Goal: Transaction & Acquisition: Purchase product/service

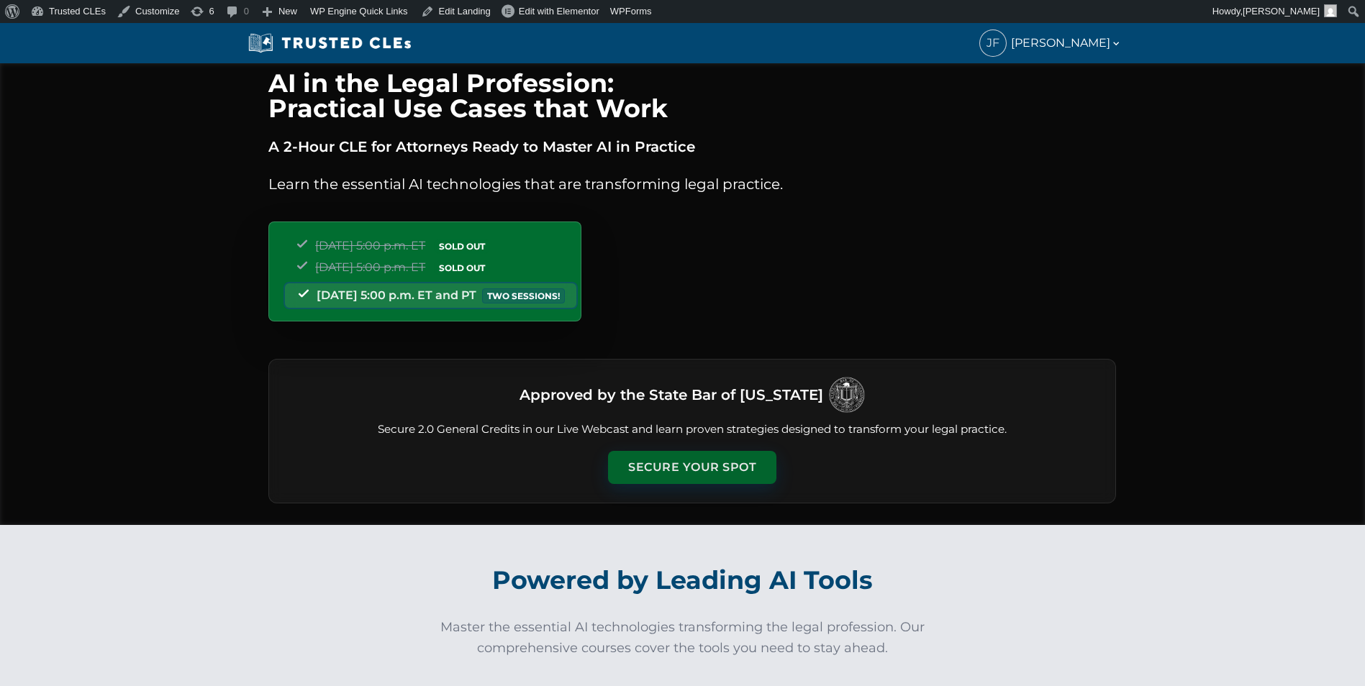
click at [671, 453] on button "Secure Your Spot" at bounding box center [692, 467] width 168 height 33
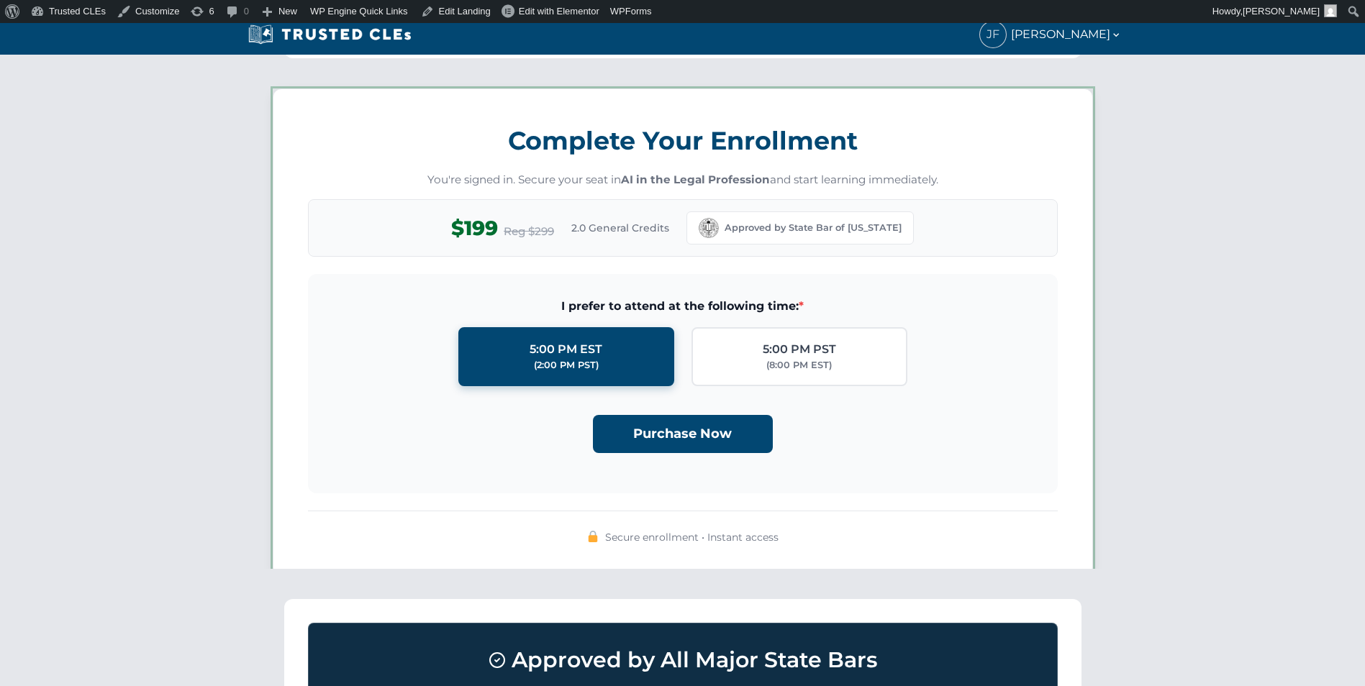
scroll to position [1252, 0]
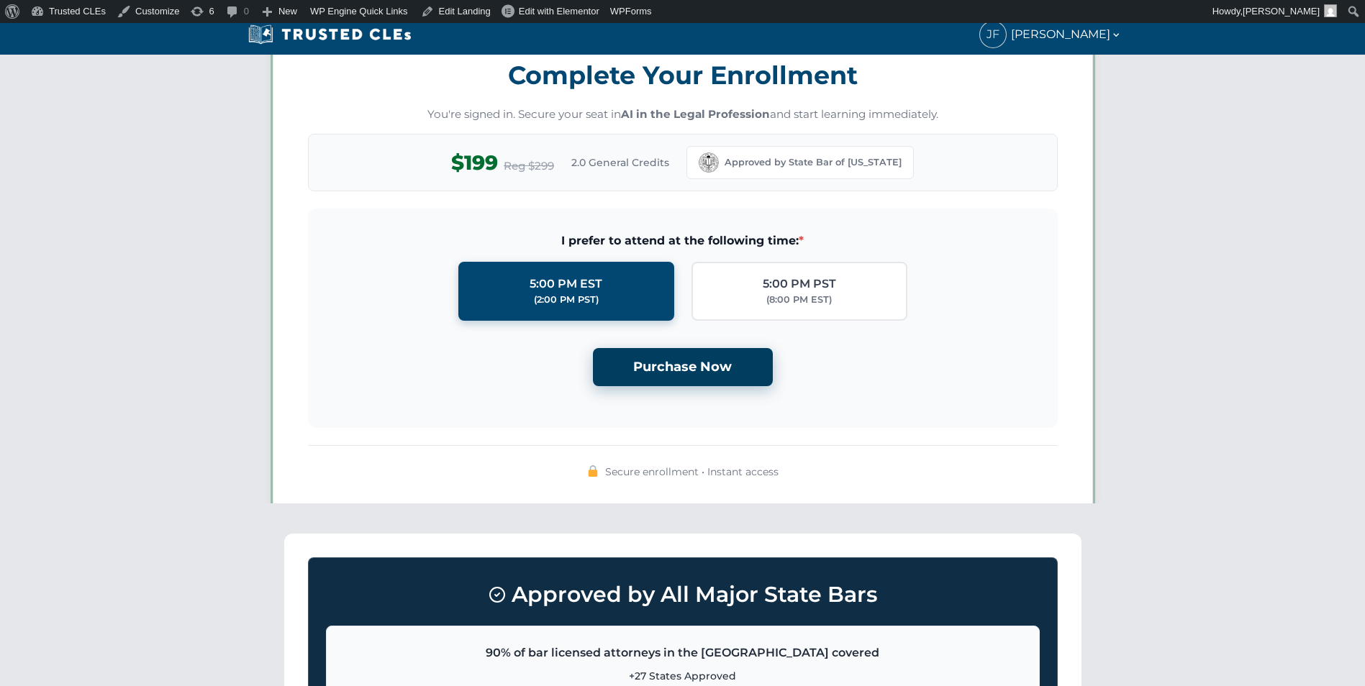
click at [671, 371] on button "Purchase Now" at bounding box center [683, 367] width 180 height 38
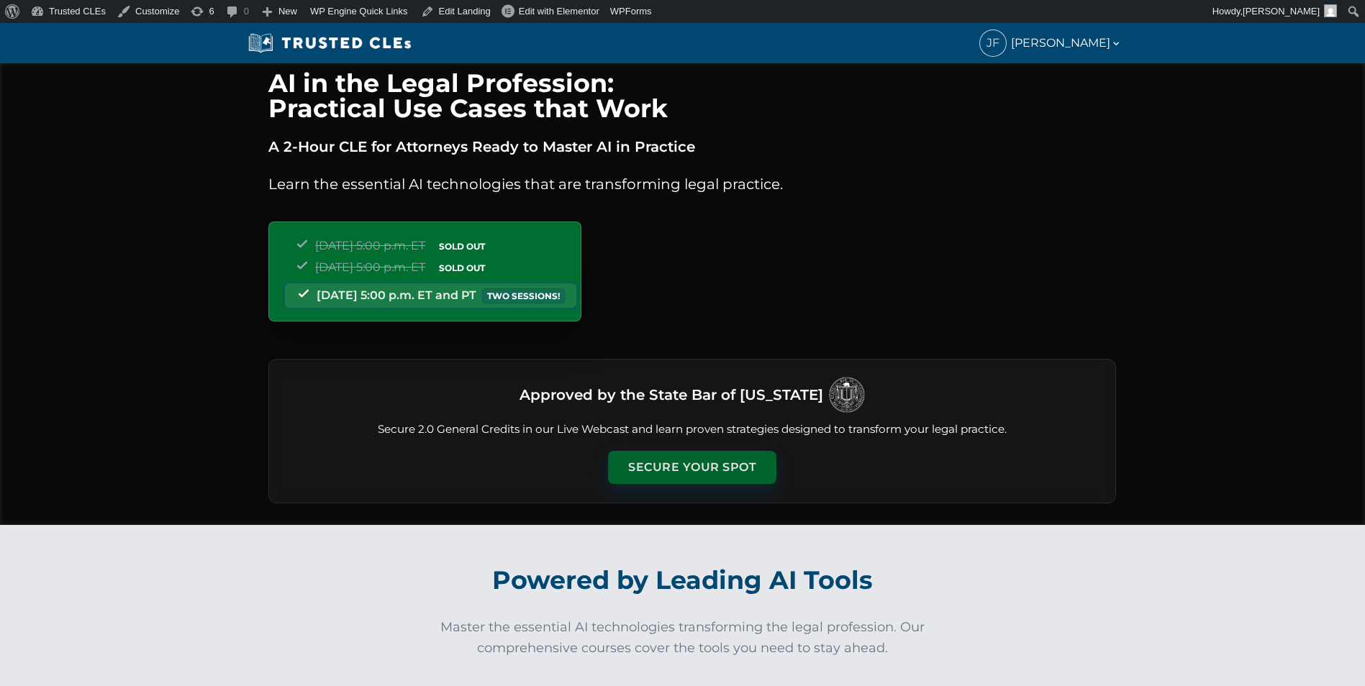
click at [716, 471] on button "Secure Your Spot" at bounding box center [692, 467] width 168 height 33
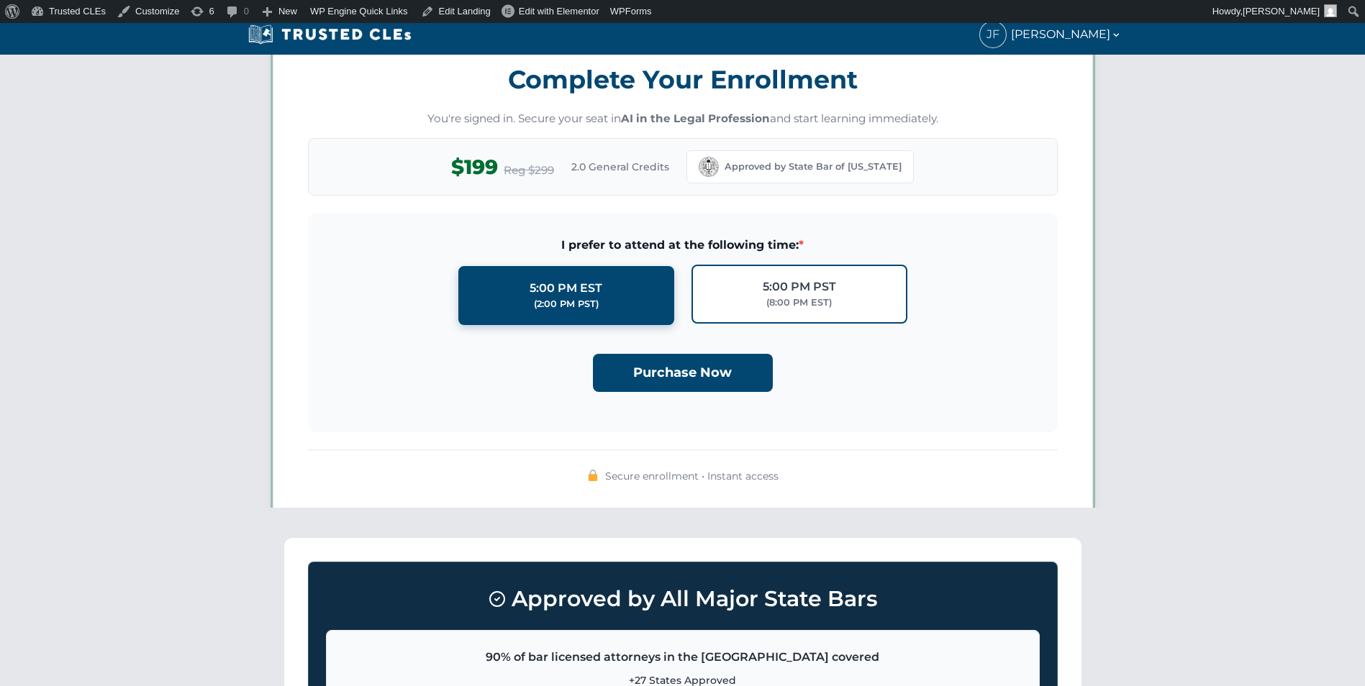
scroll to position [1252, 0]
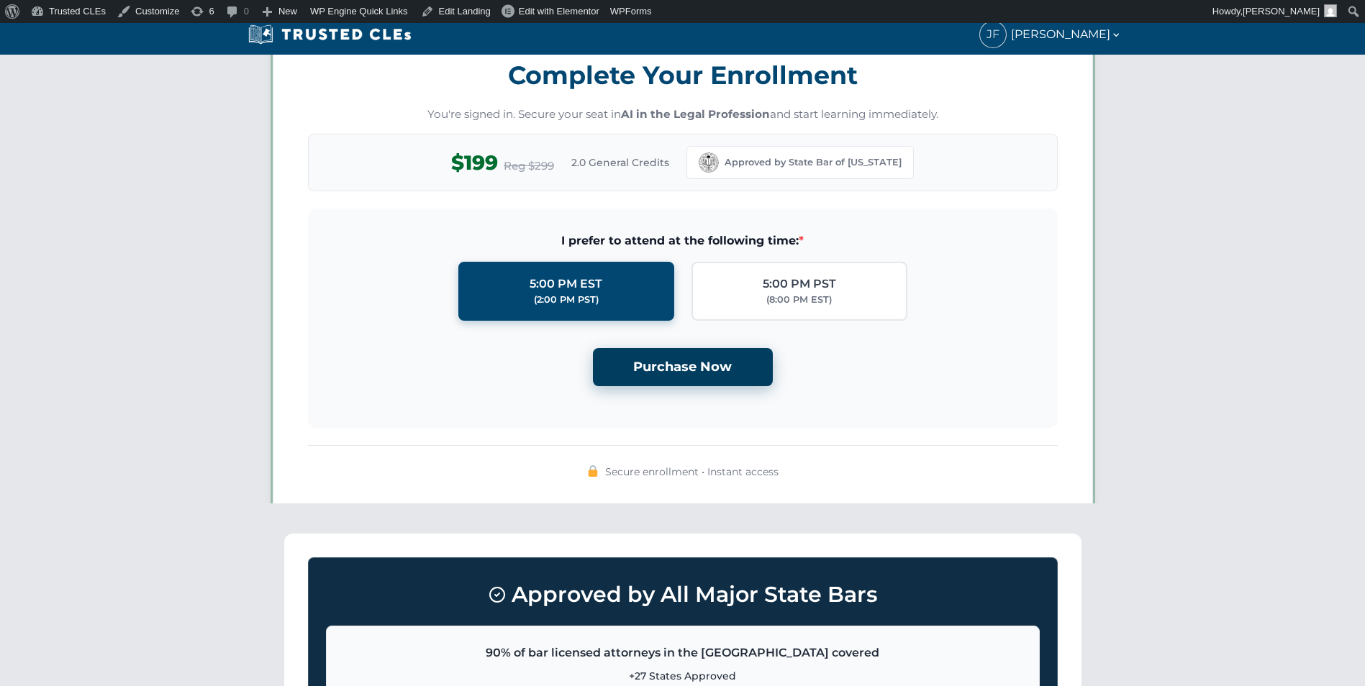
click at [691, 365] on button "Purchase Now" at bounding box center [683, 367] width 180 height 38
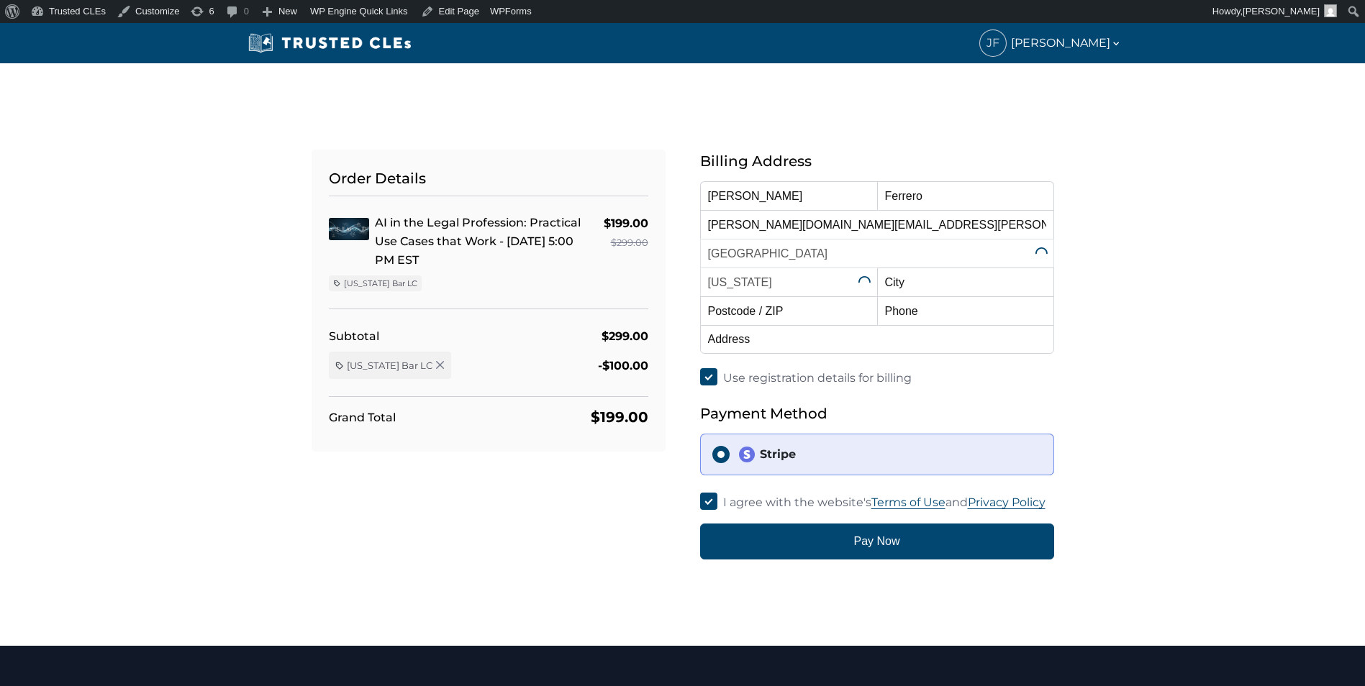
select select "[US_STATE]"
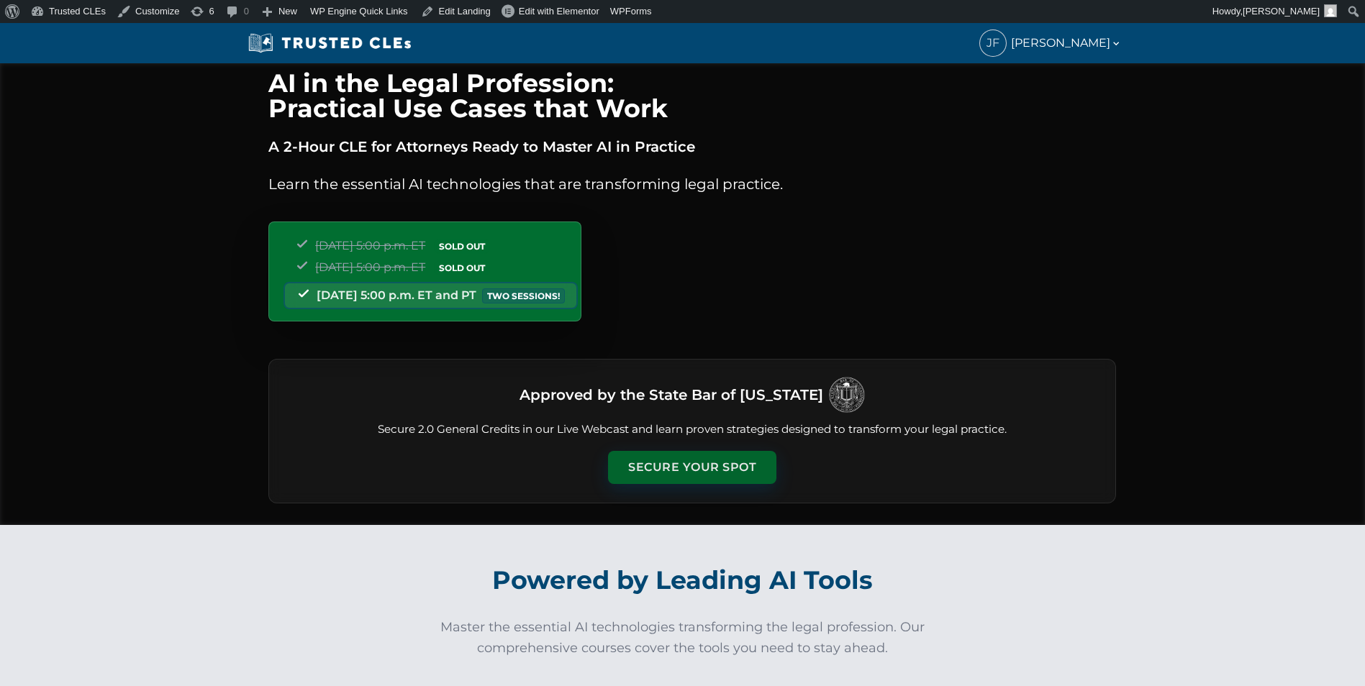
click at [717, 469] on button "Secure Your Spot" at bounding box center [692, 467] width 168 height 33
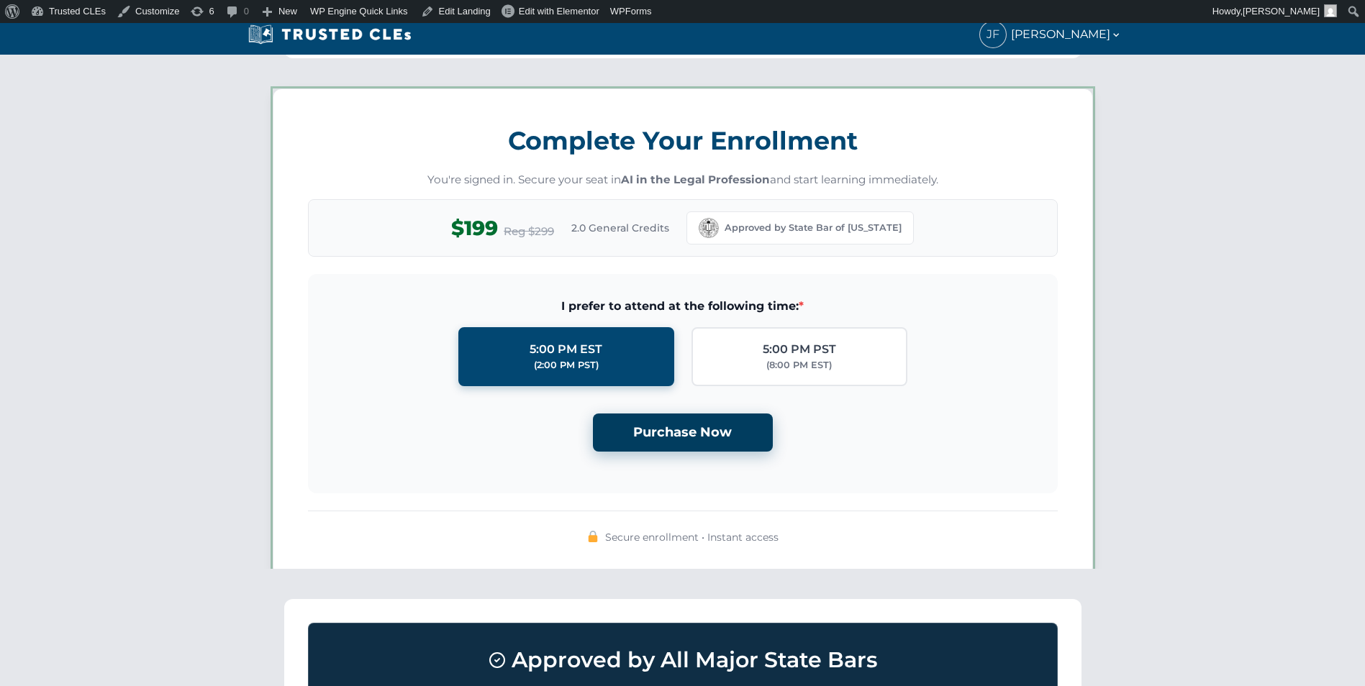
scroll to position [1252, 0]
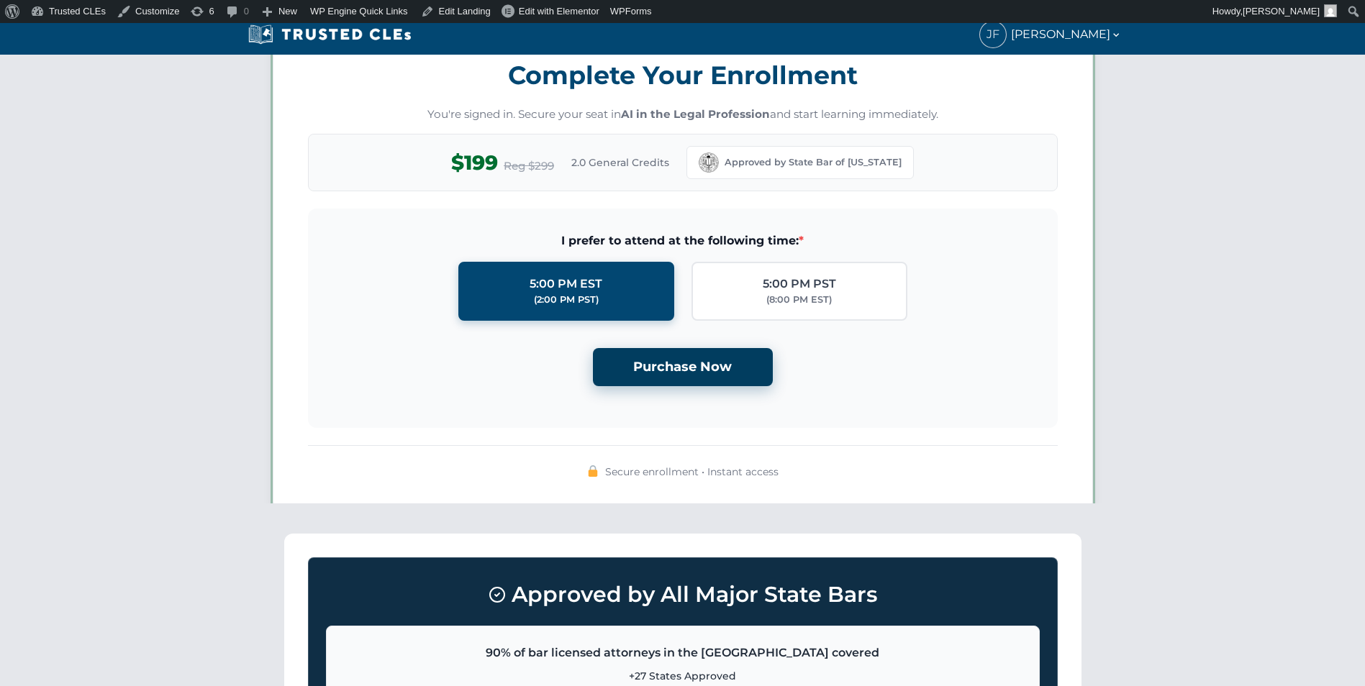
click at [704, 371] on button "Purchase Now" at bounding box center [683, 367] width 180 height 38
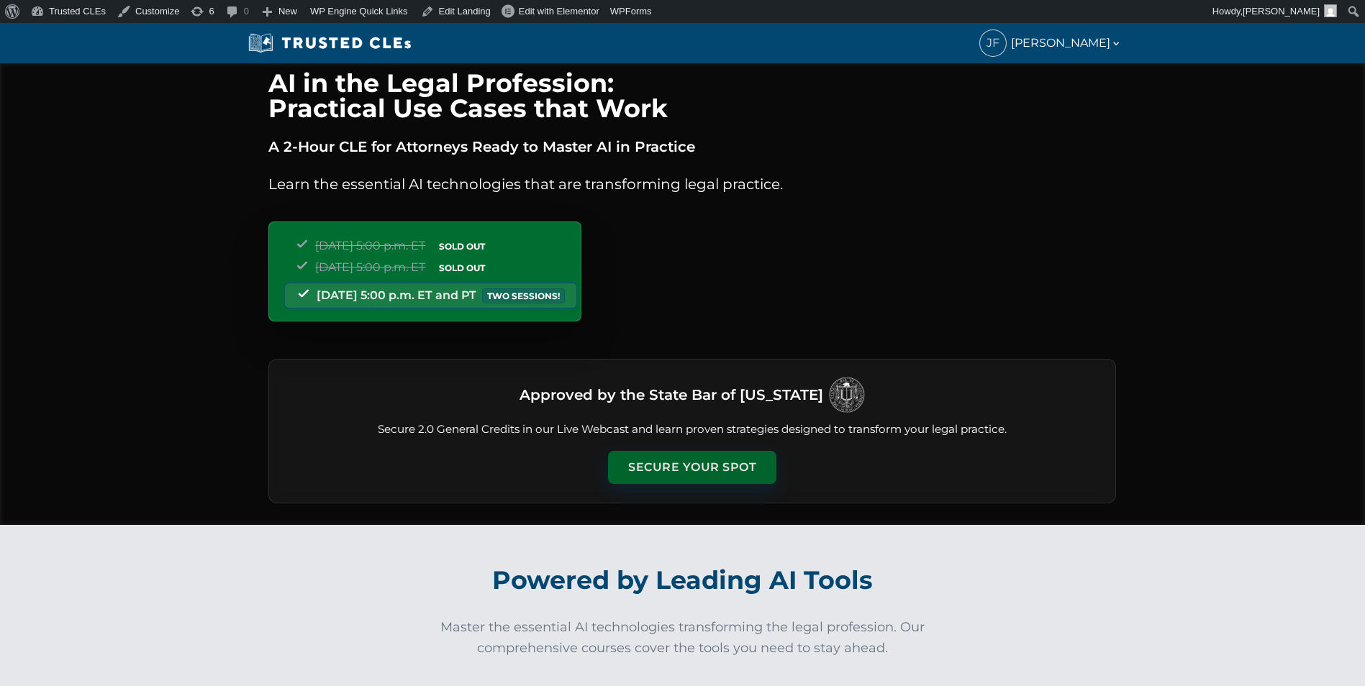
click at [696, 475] on button "Secure Your Spot" at bounding box center [692, 467] width 168 height 33
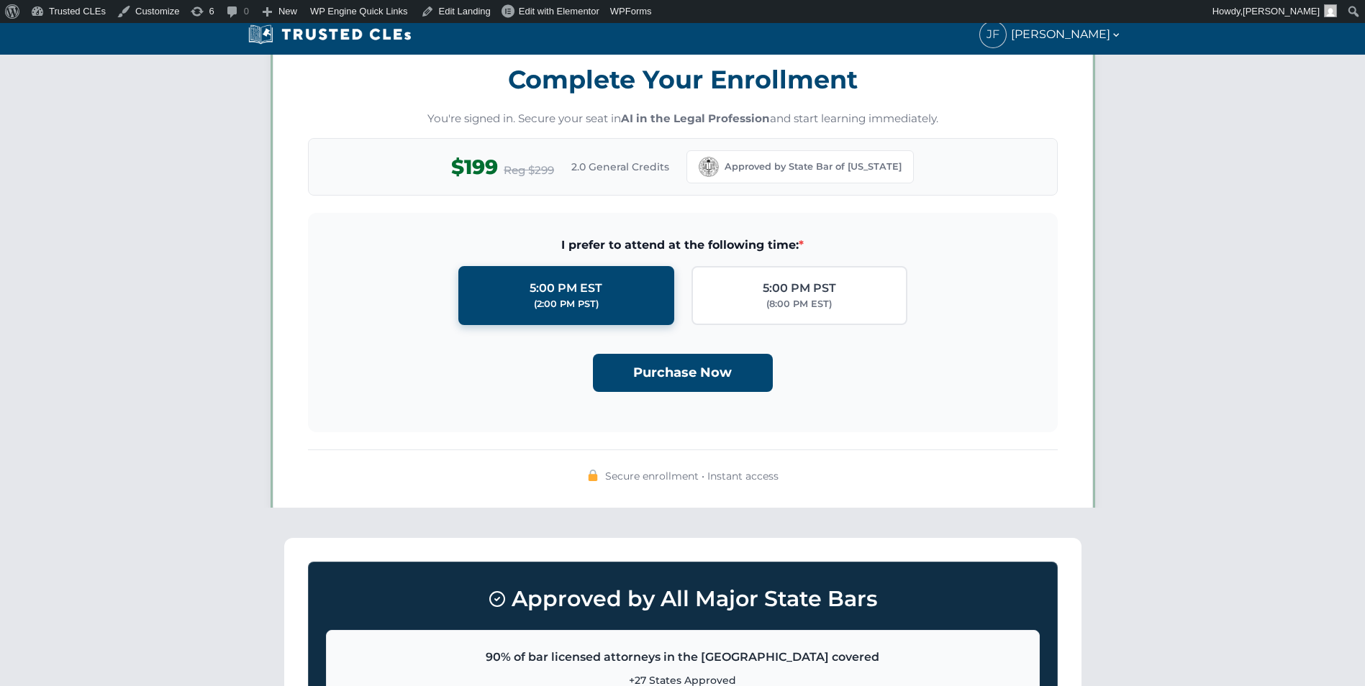
scroll to position [1252, 0]
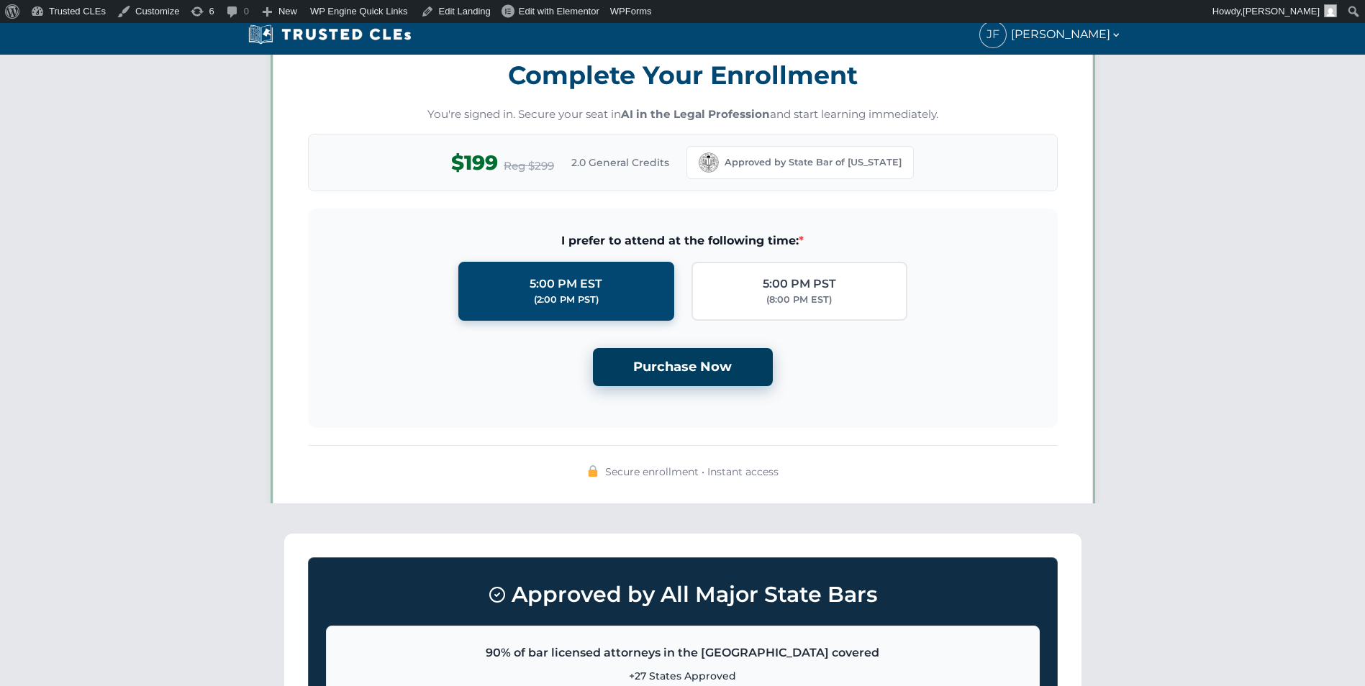
click at [690, 381] on button "Purchase Now" at bounding box center [683, 367] width 180 height 38
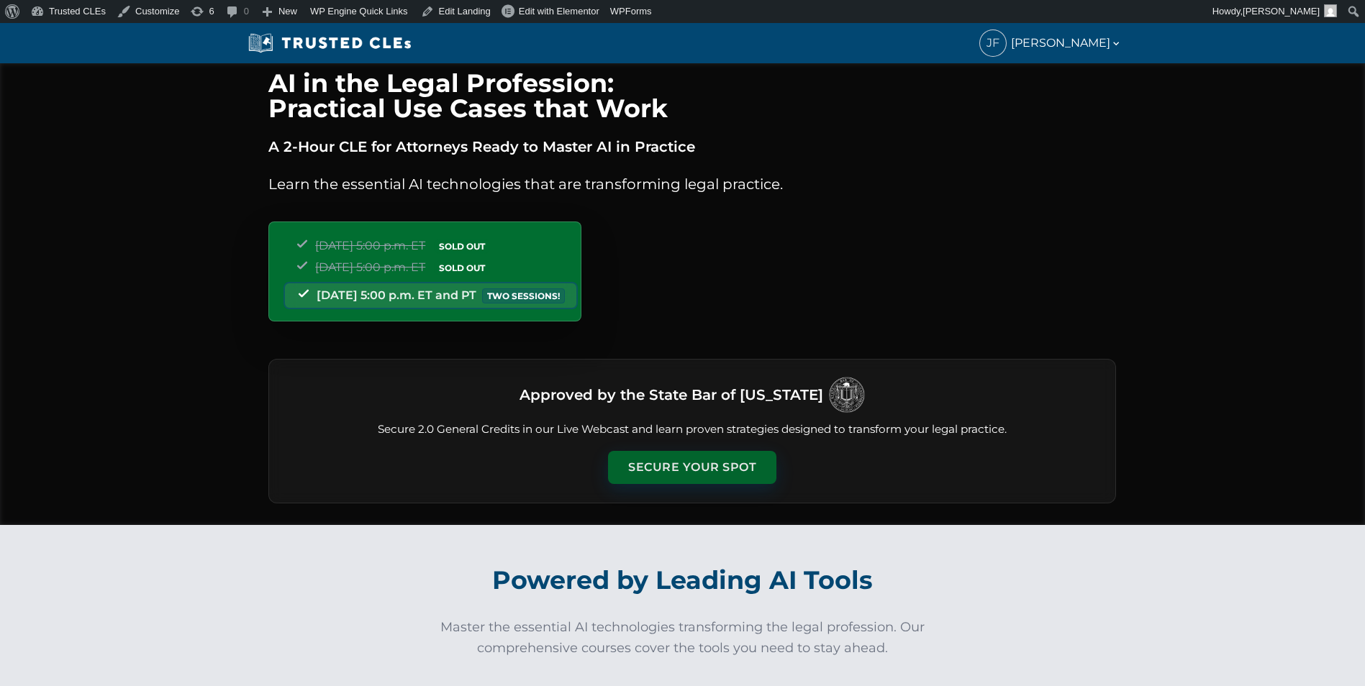
click at [666, 461] on button "Secure Your Spot" at bounding box center [692, 467] width 168 height 33
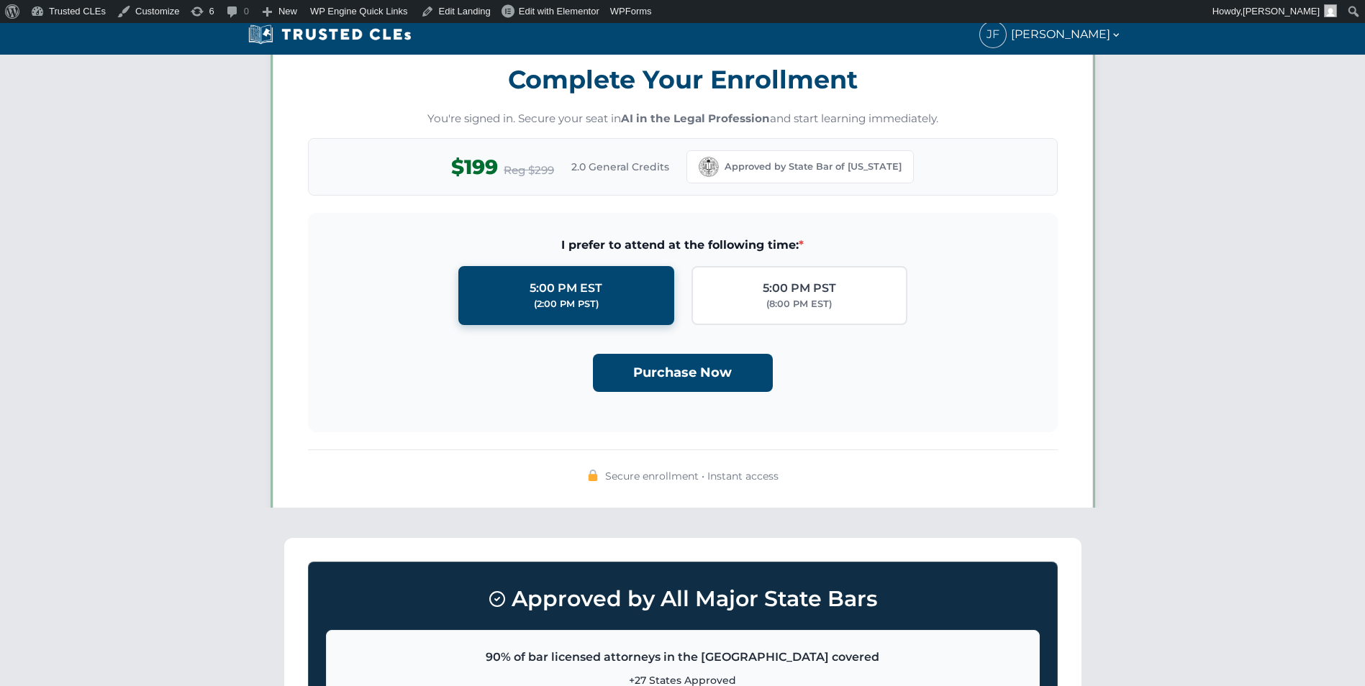
scroll to position [1252, 0]
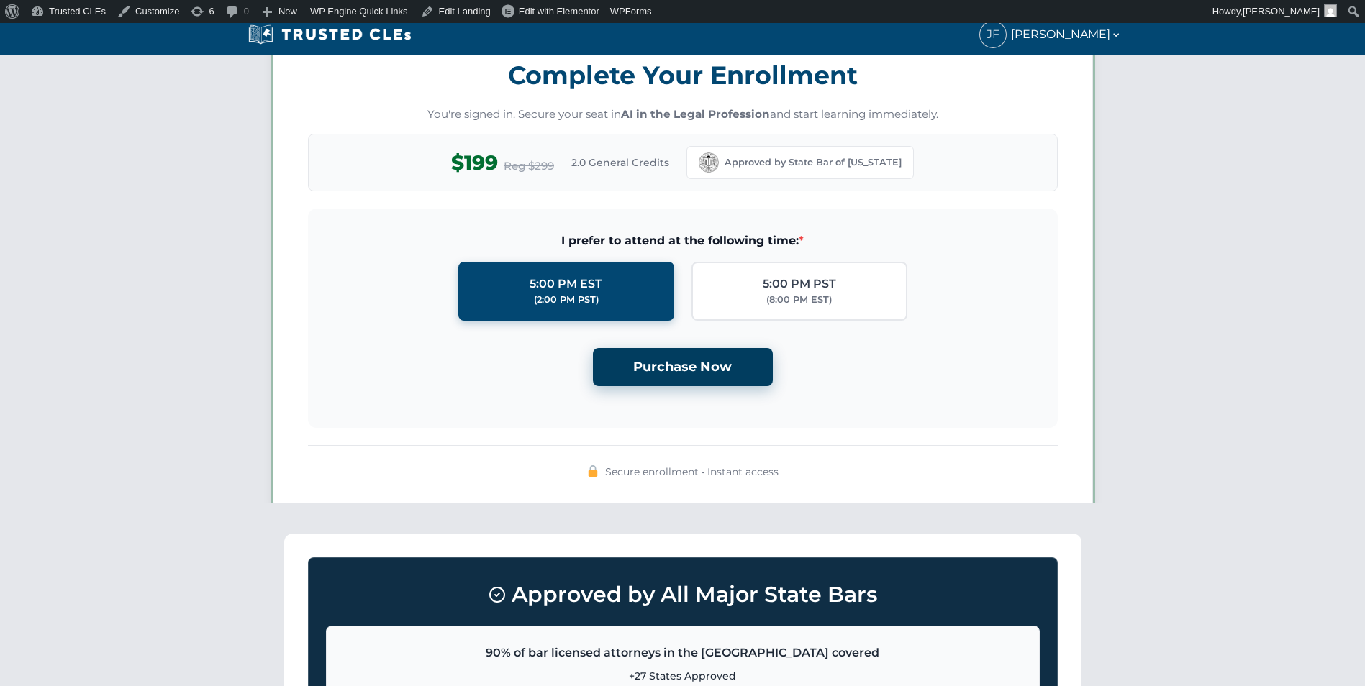
click at [691, 356] on button "Purchase Now" at bounding box center [683, 367] width 180 height 38
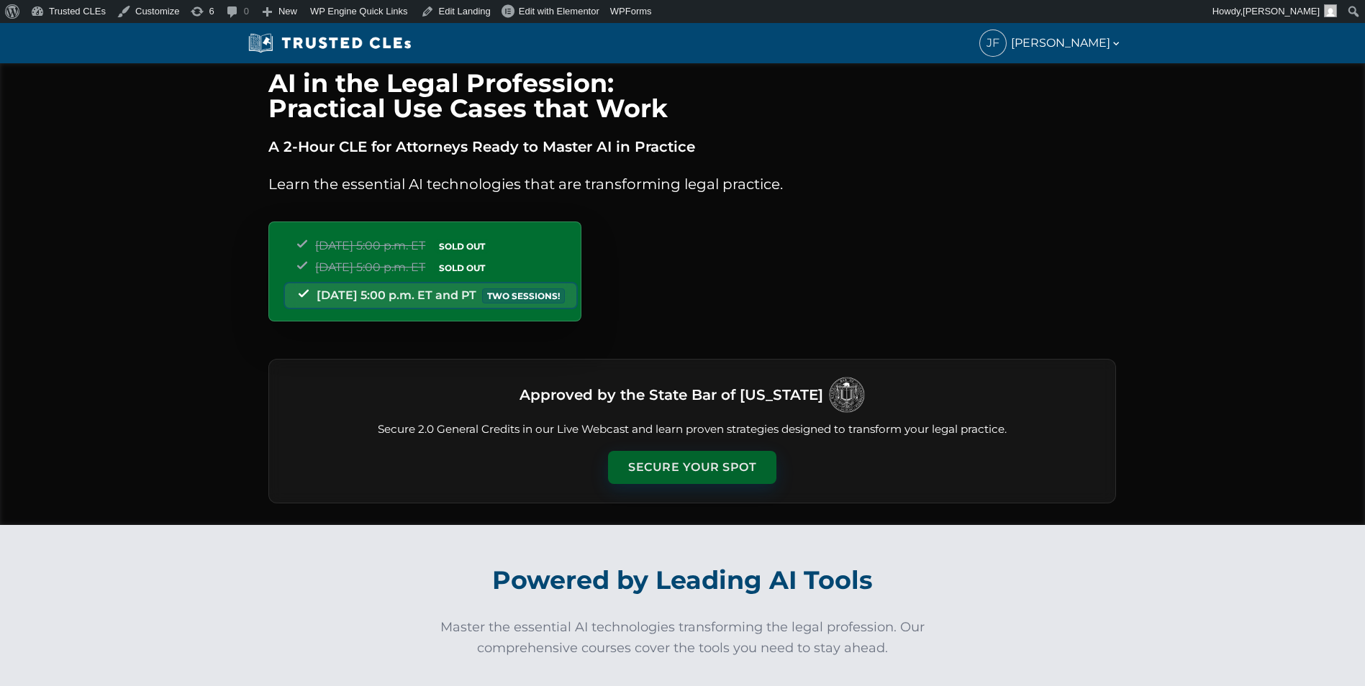
click at [674, 464] on button "Secure Your Spot" at bounding box center [692, 467] width 168 height 33
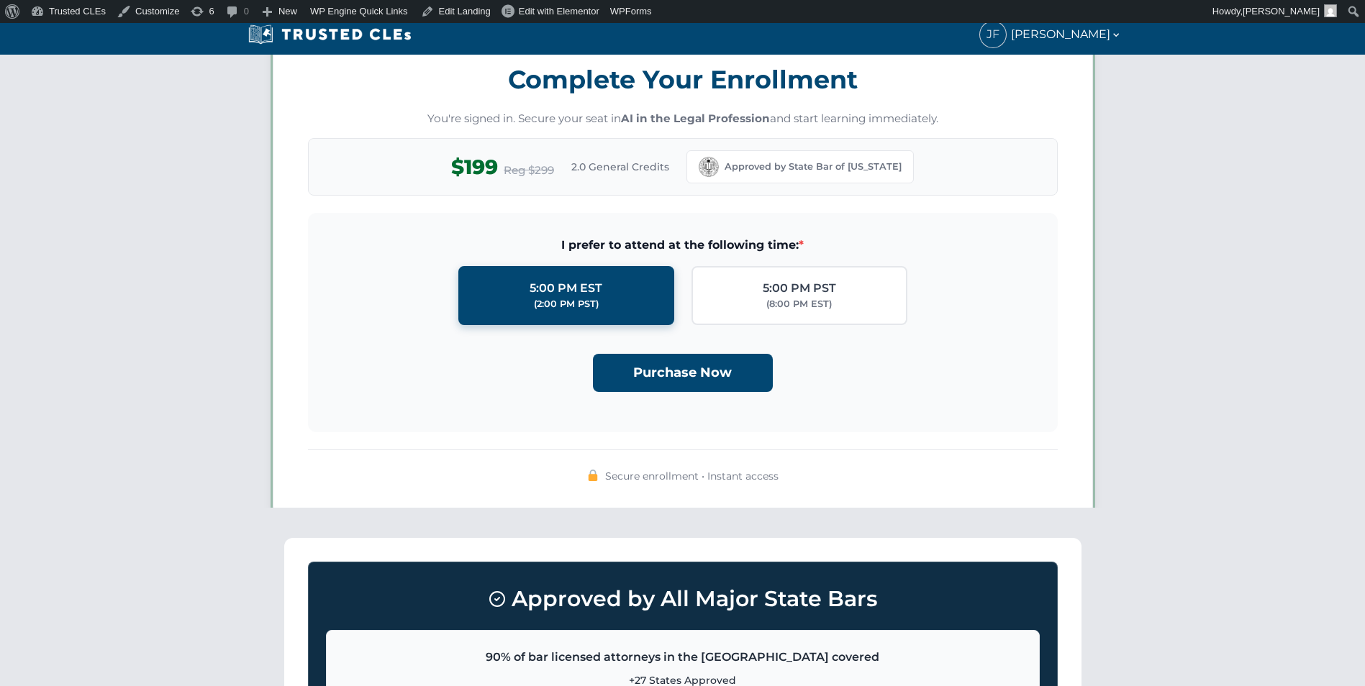
scroll to position [1252, 0]
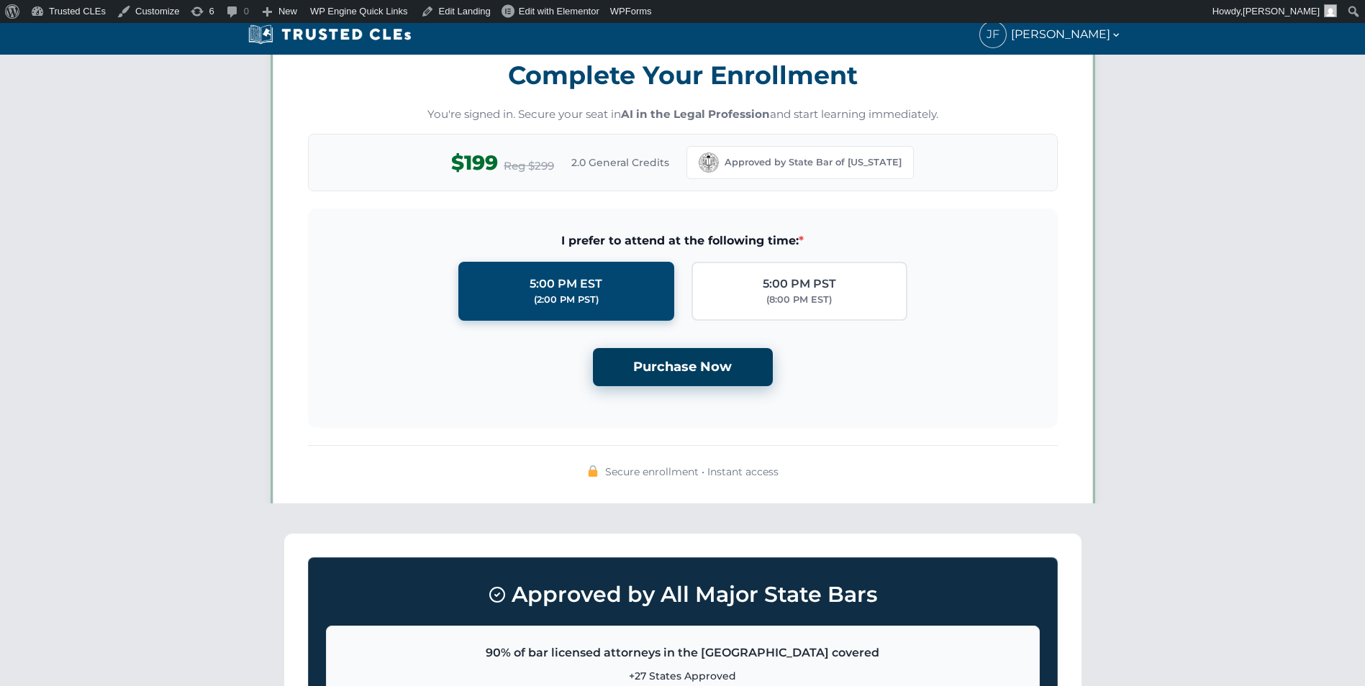
click at [686, 361] on button "Purchase Now" at bounding box center [683, 367] width 180 height 38
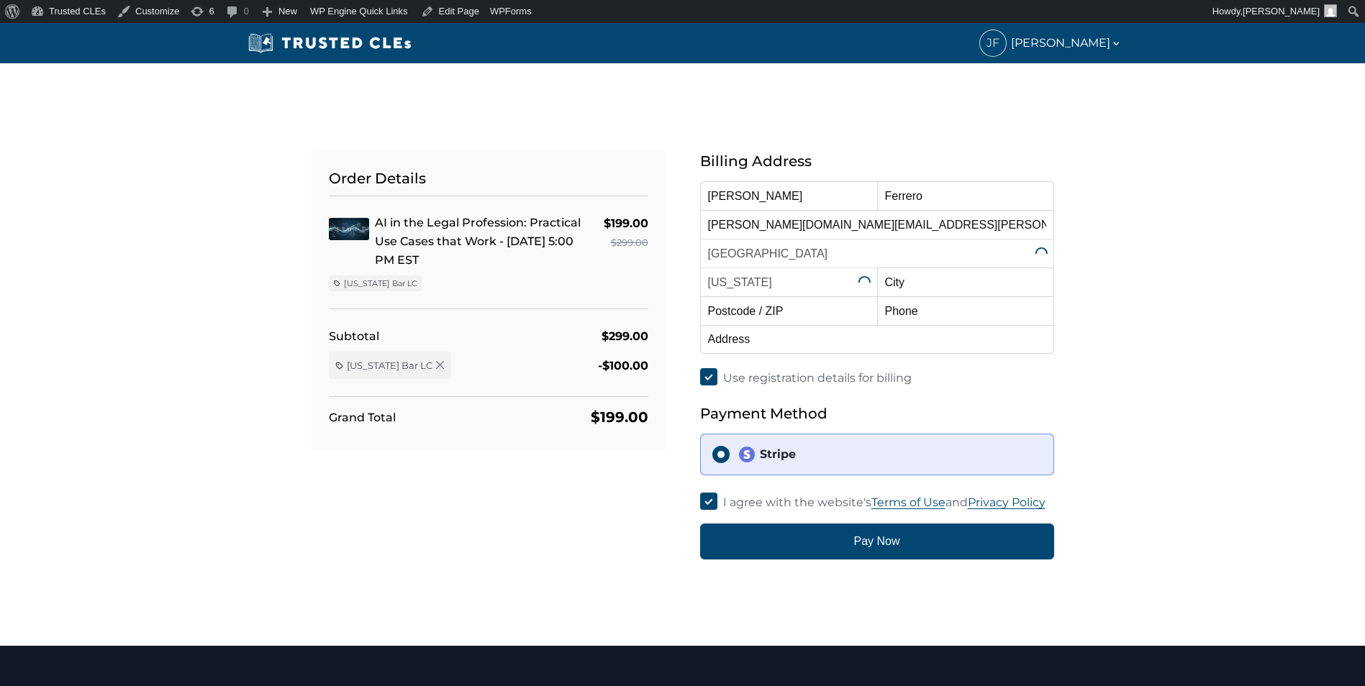
select select "[US_STATE]"
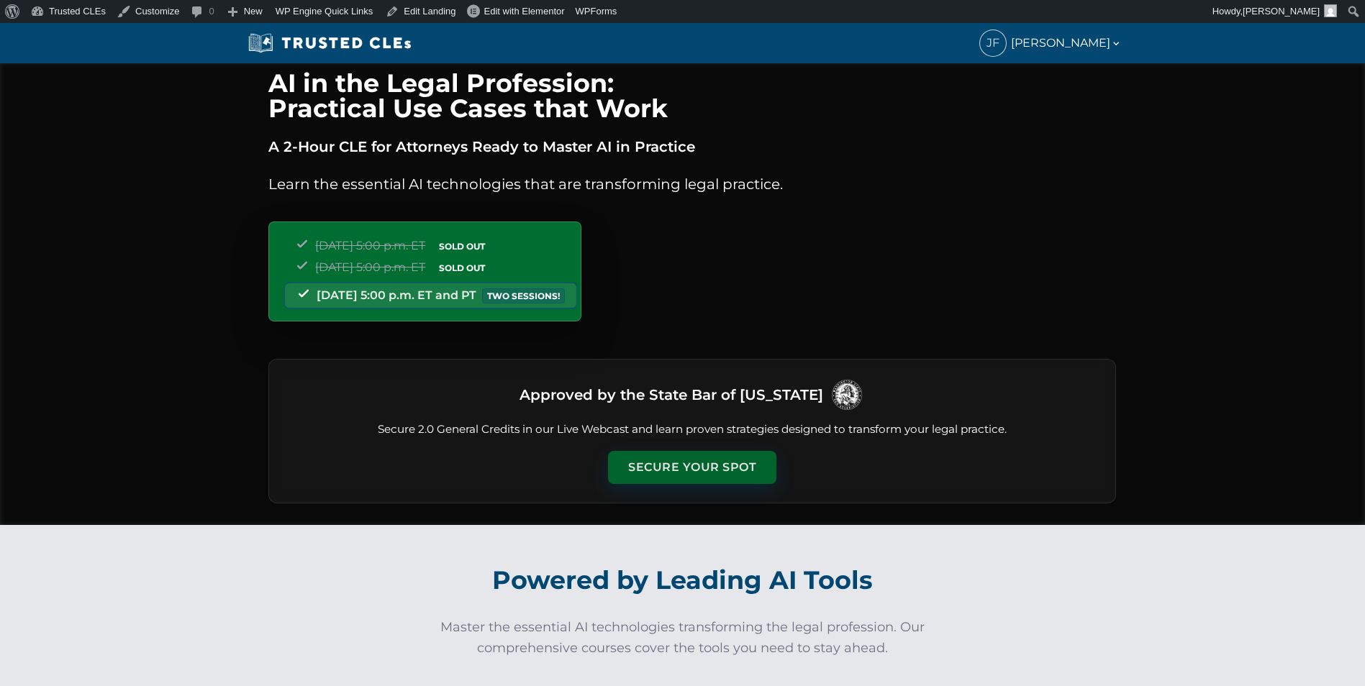
click at [707, 478] on button "Secure Your Spot" at bounding box center [692, 467] width 168 height 33
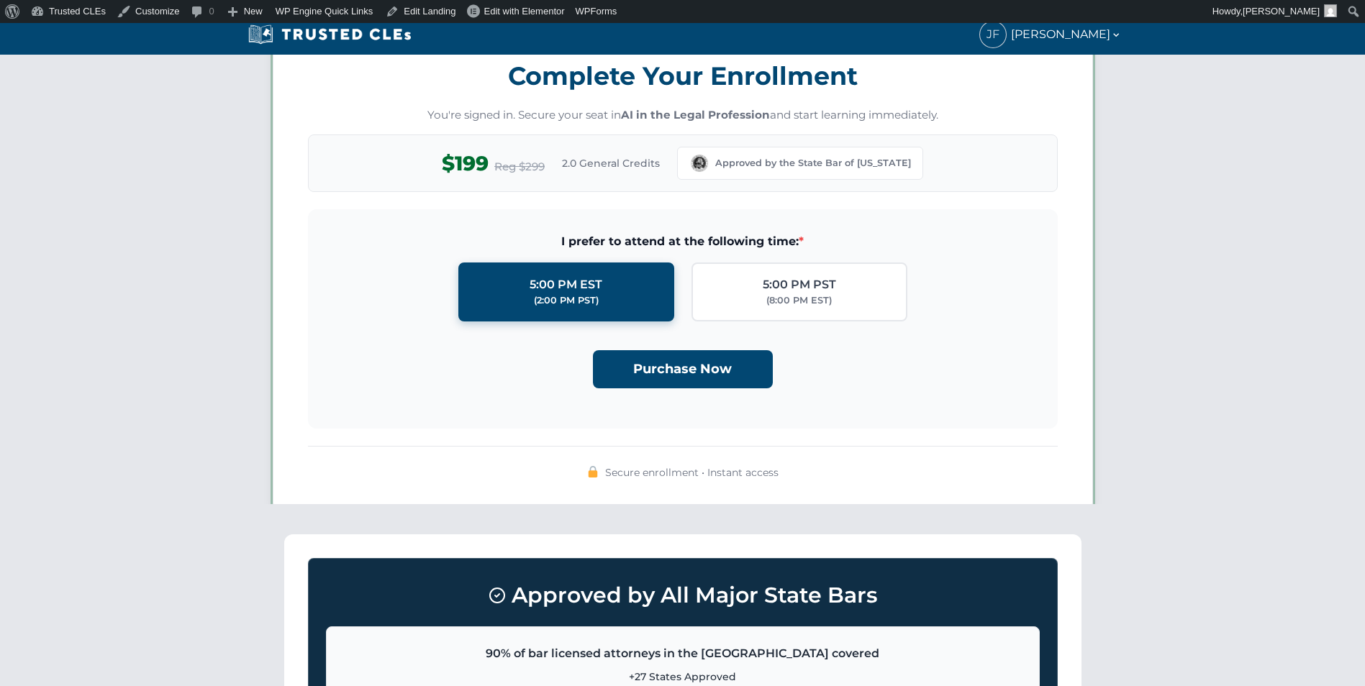
scroll to position [1252, 0]
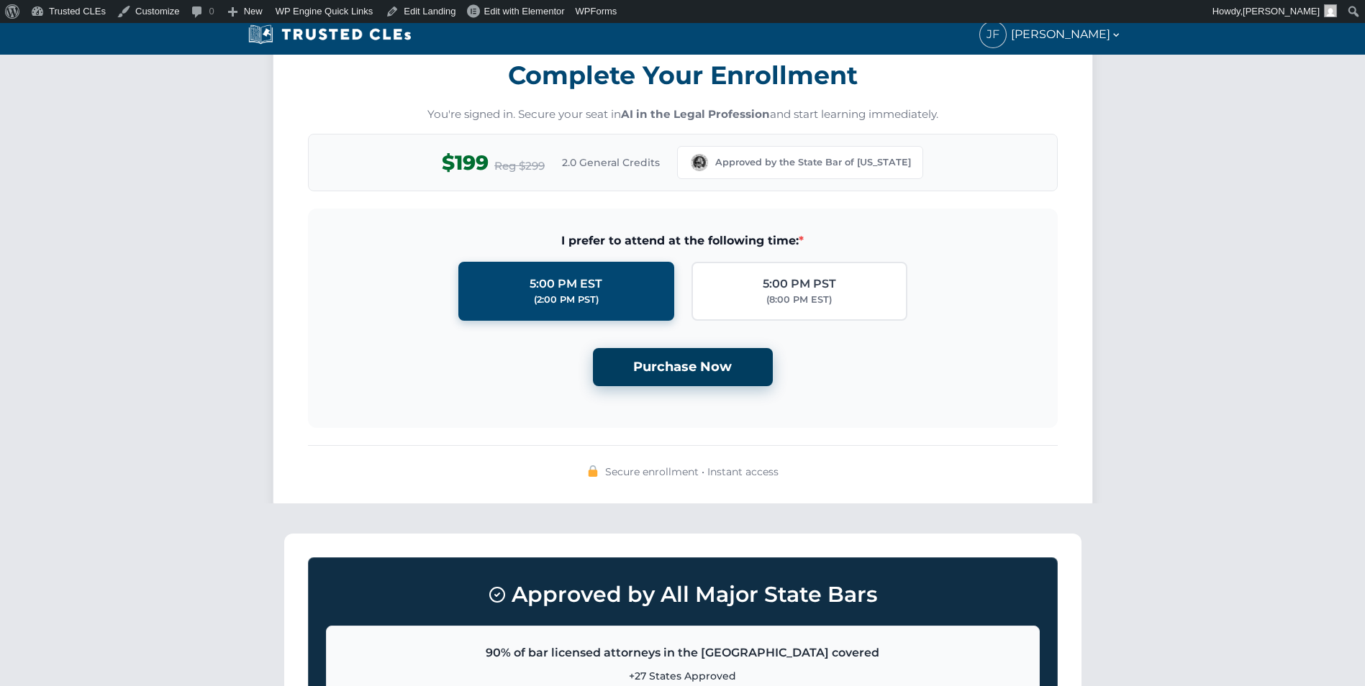
click at [689, 385] on button "Purchase Now" at bounding box center [683, 367] width 180 height 38
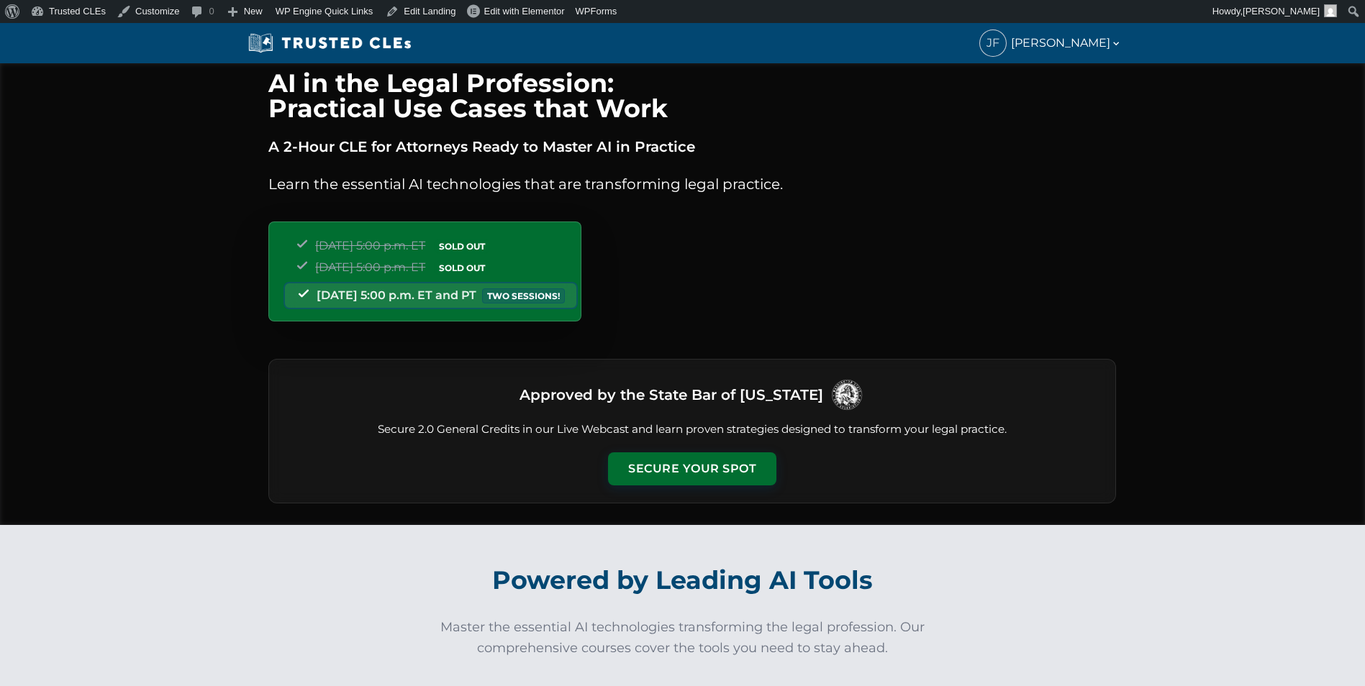
click at [712, 451] on div "Approved by the State Bar of Washington Secure 2.0 General Credits in our Live …" at bounding box center [692, 431] width 848 height 145
click at [712, 452] on button "Secure Your Spot" at bounding box center [692, 467] width 168 height 33
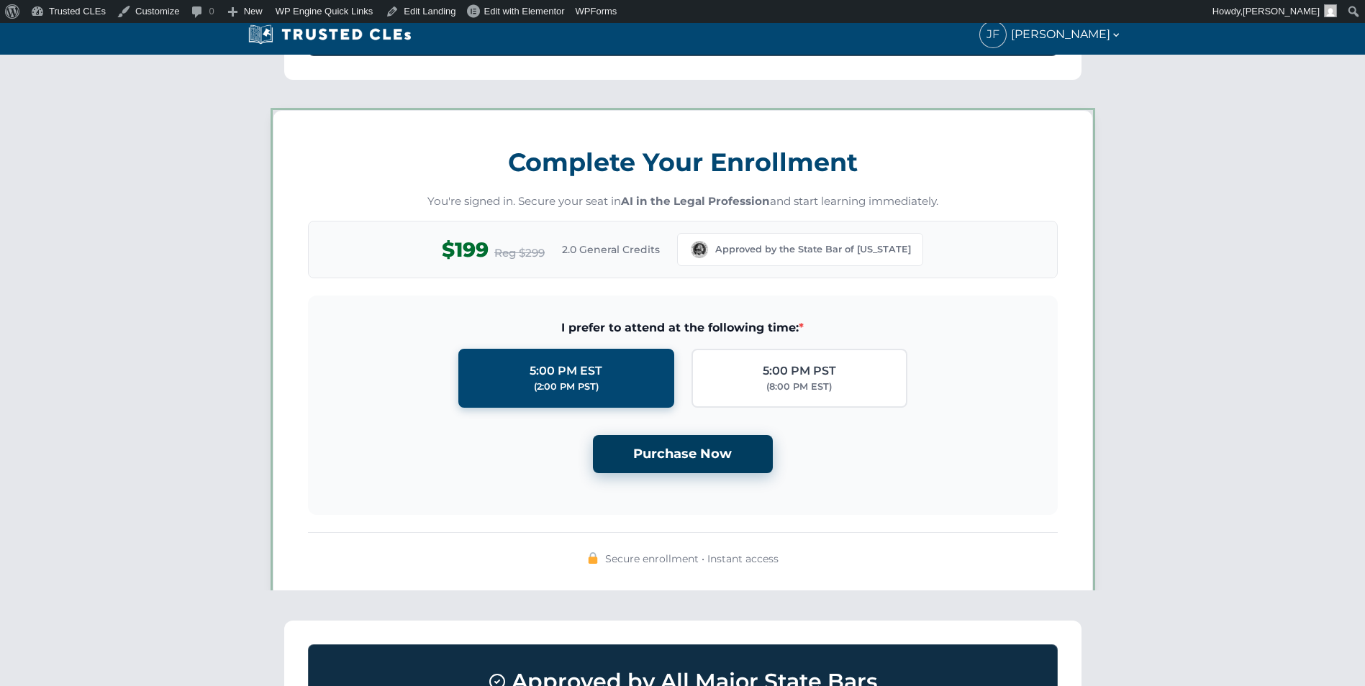
scroll to position [1252, 0]
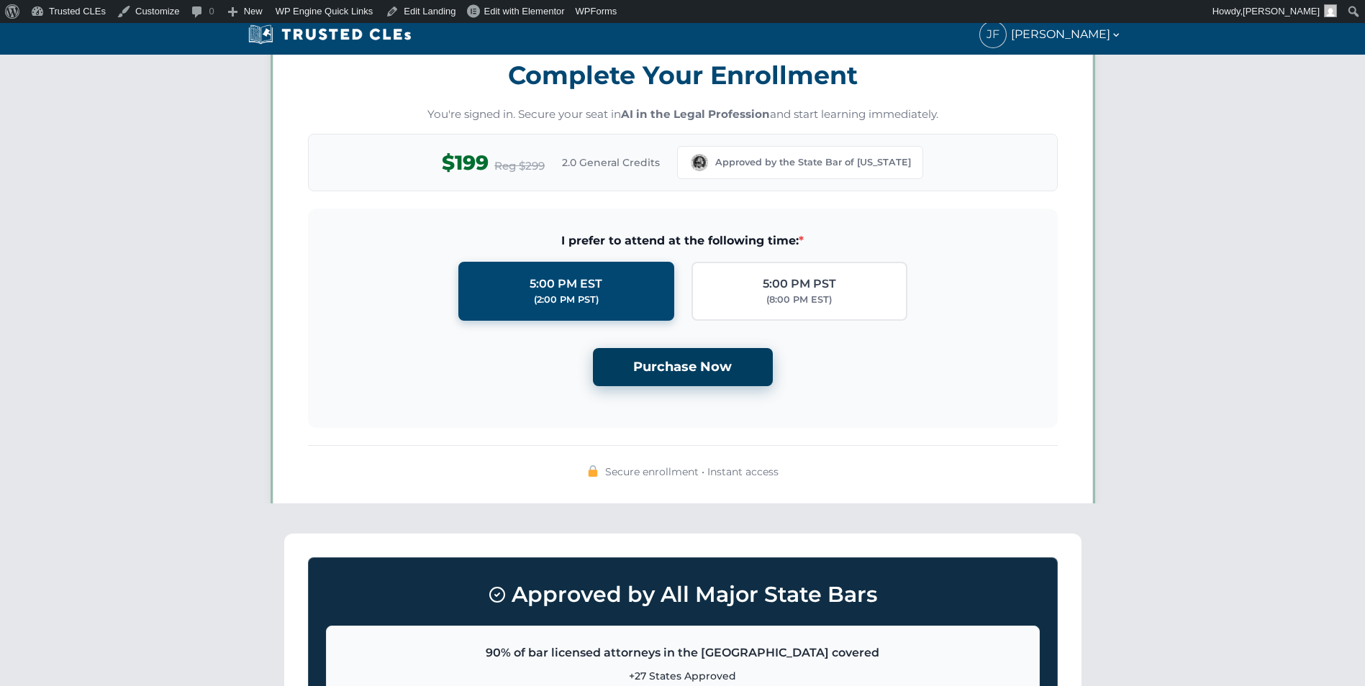
click at [687, 360] on button "Purchase Now" at bounding box center [683, 367] width 180 height 38
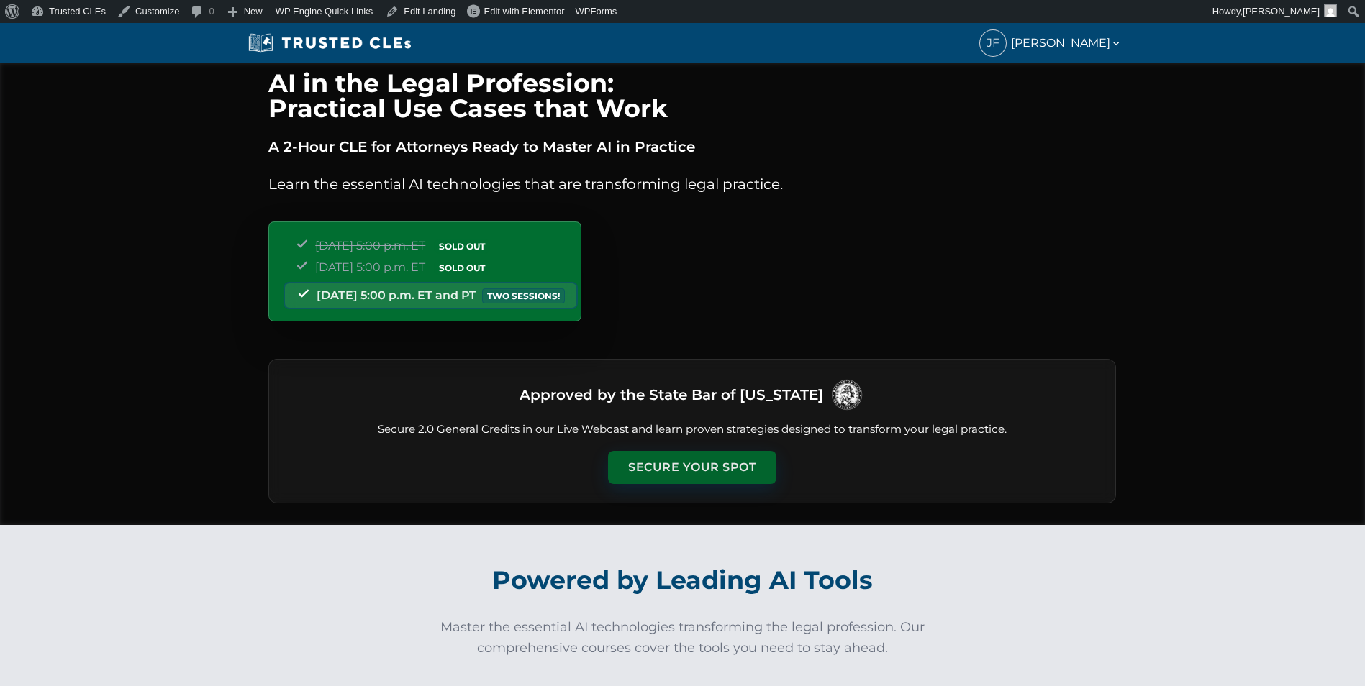
click at [702, 465] on button "Secure Your Spot" at bounding box center [692, 467] width 168 height 33
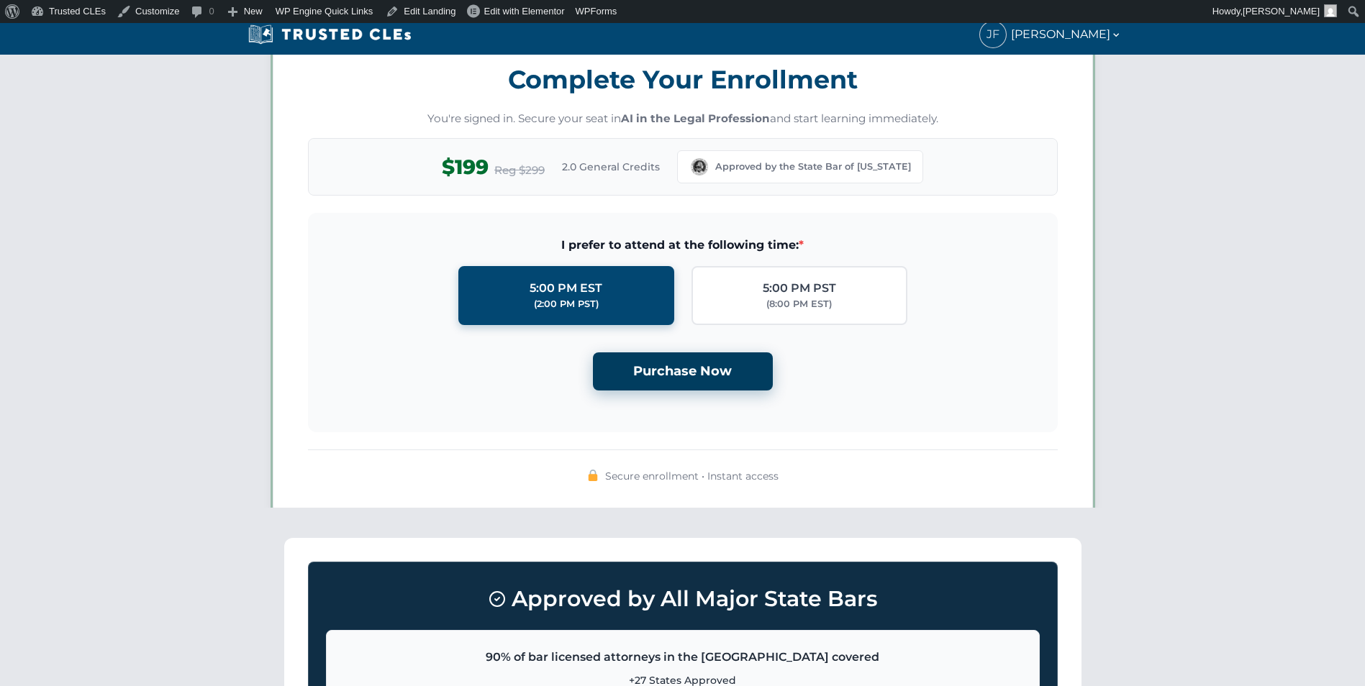
scroll to position [1252, 0]
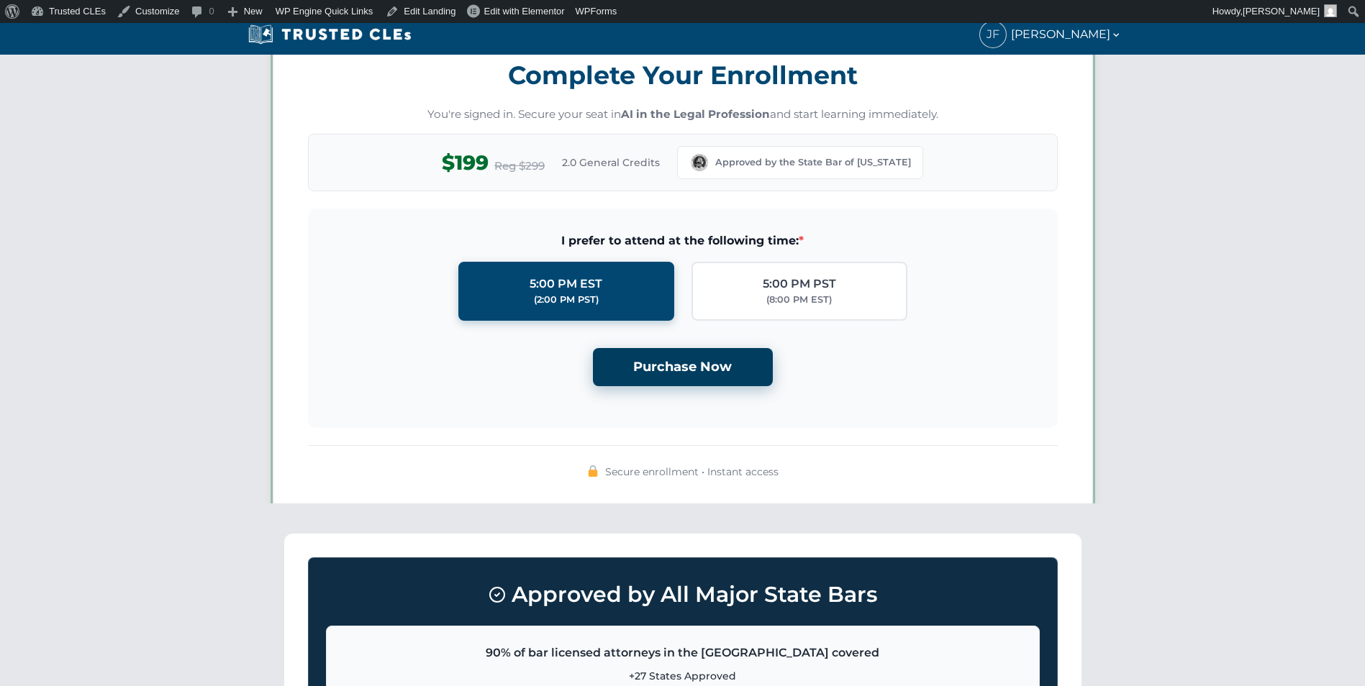
click at [712, 372] on button "Purchase Now" at bounding box center [683, 367] width 180 height 38
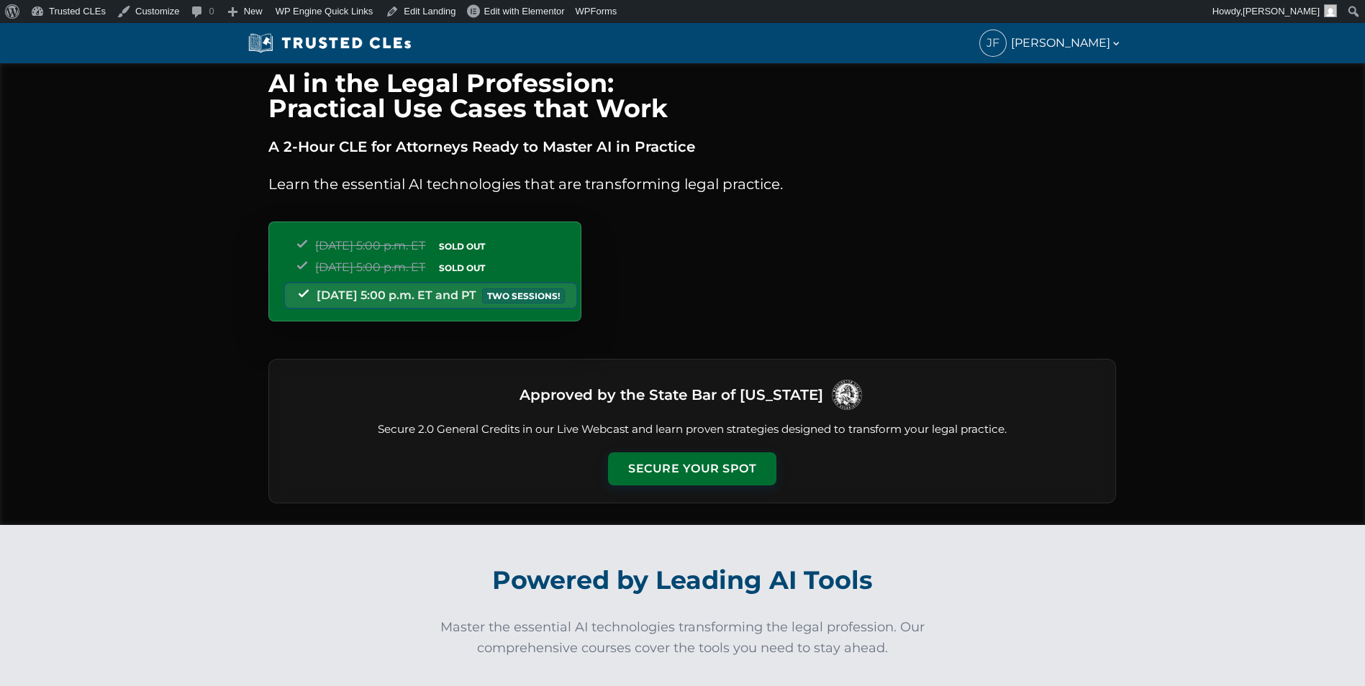
click at [712, 480] on button "Secure Your Spot" at bounding box center [692, 469] width 168 height 33
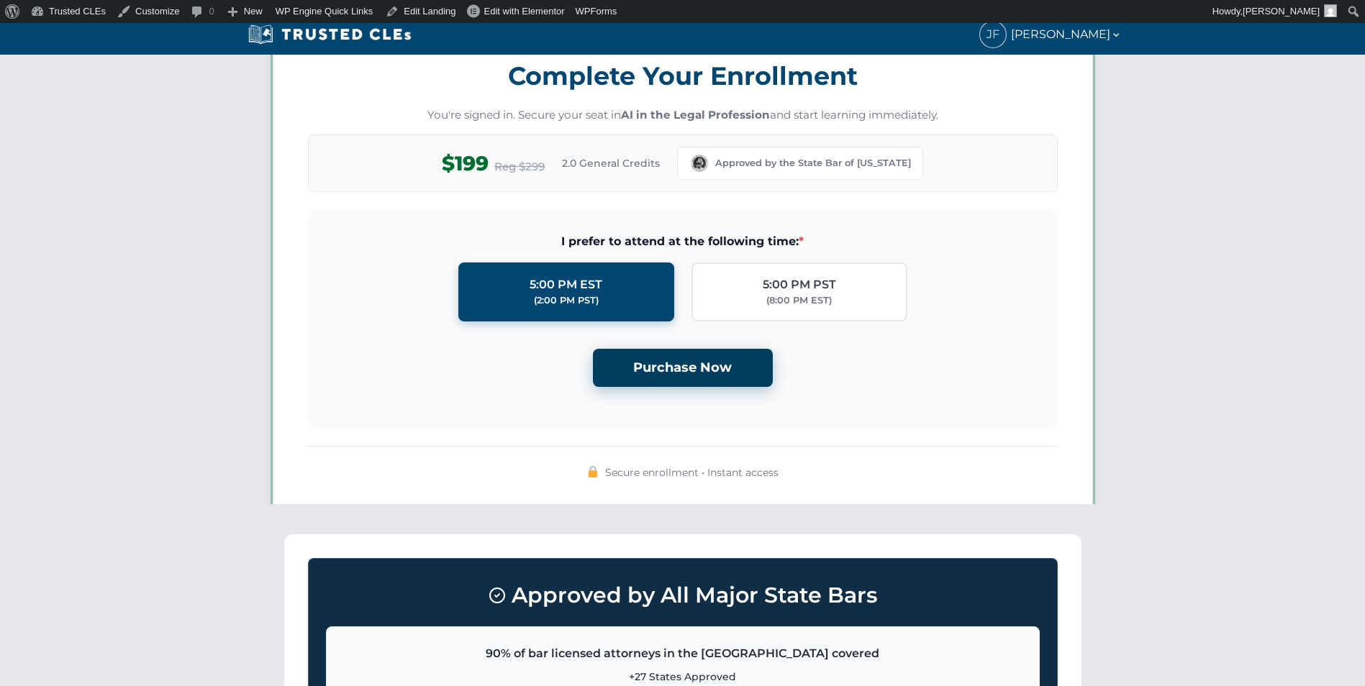
scroll to position [1252, 0]
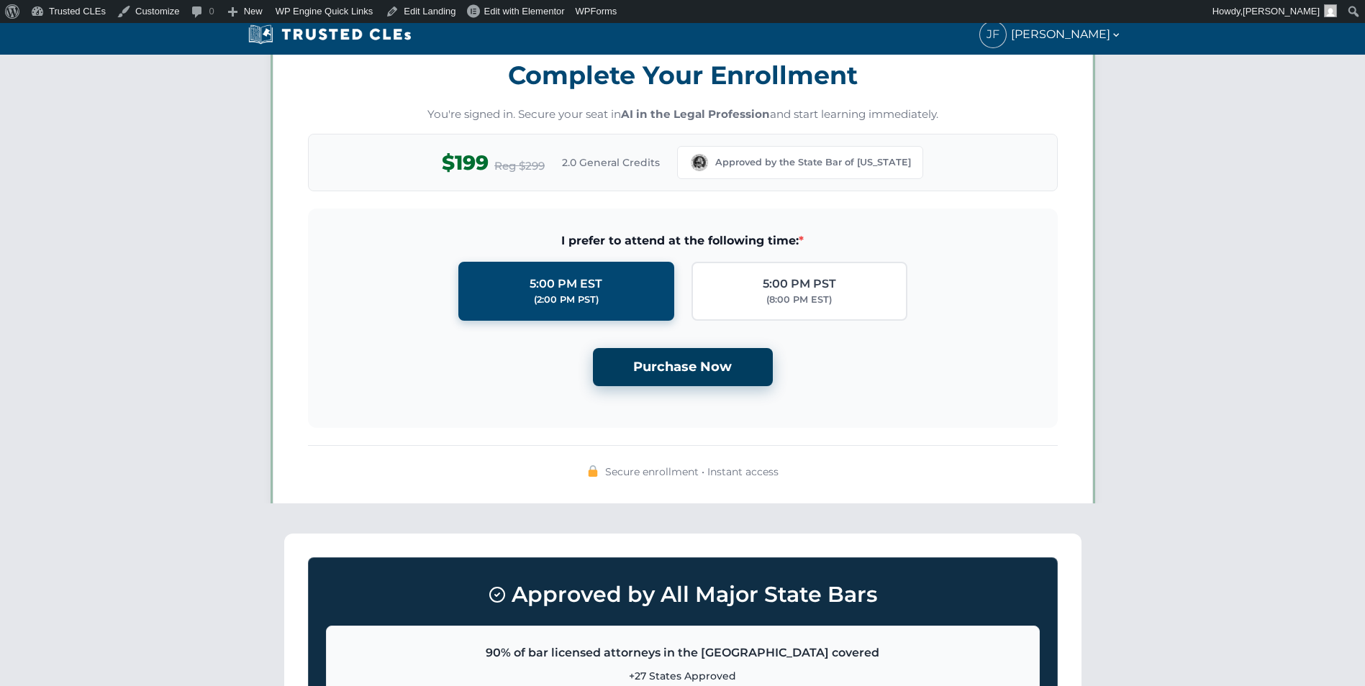
click at [700, 364] on button "Purchase Now" at bounding box center [683, 367] width 180 height 38
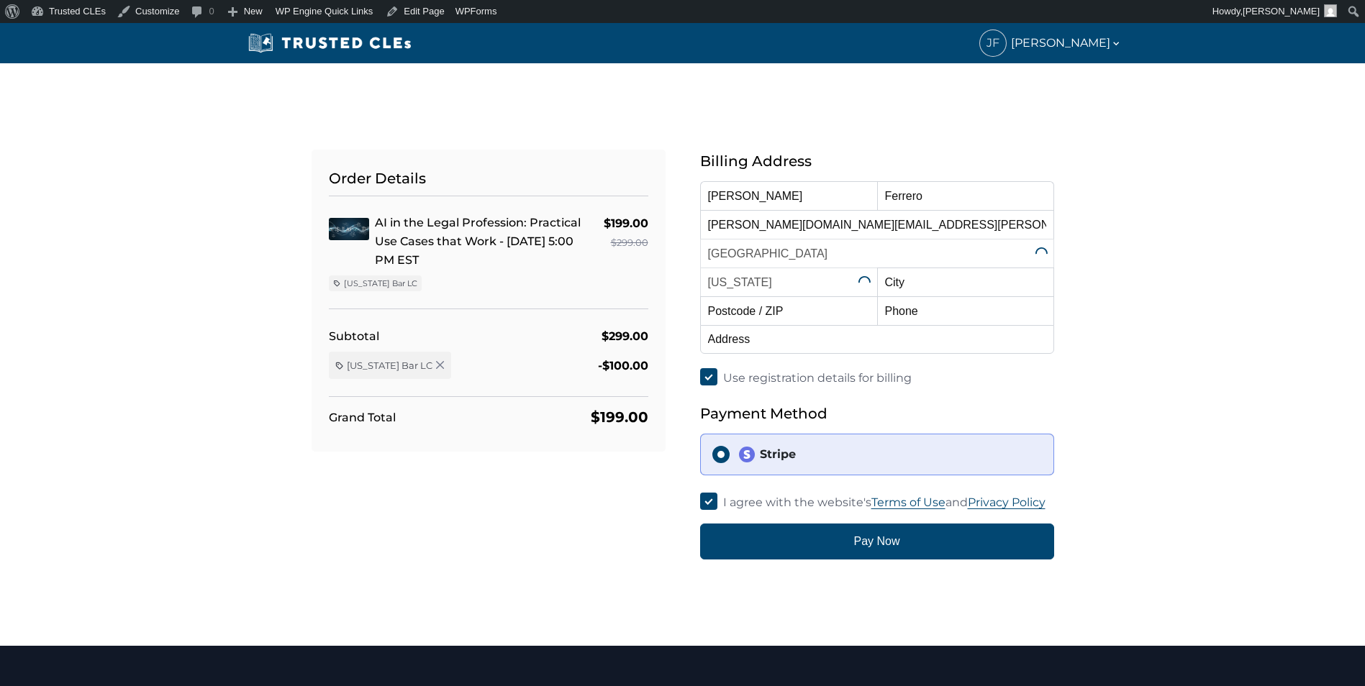
select select "[US_STATE]"
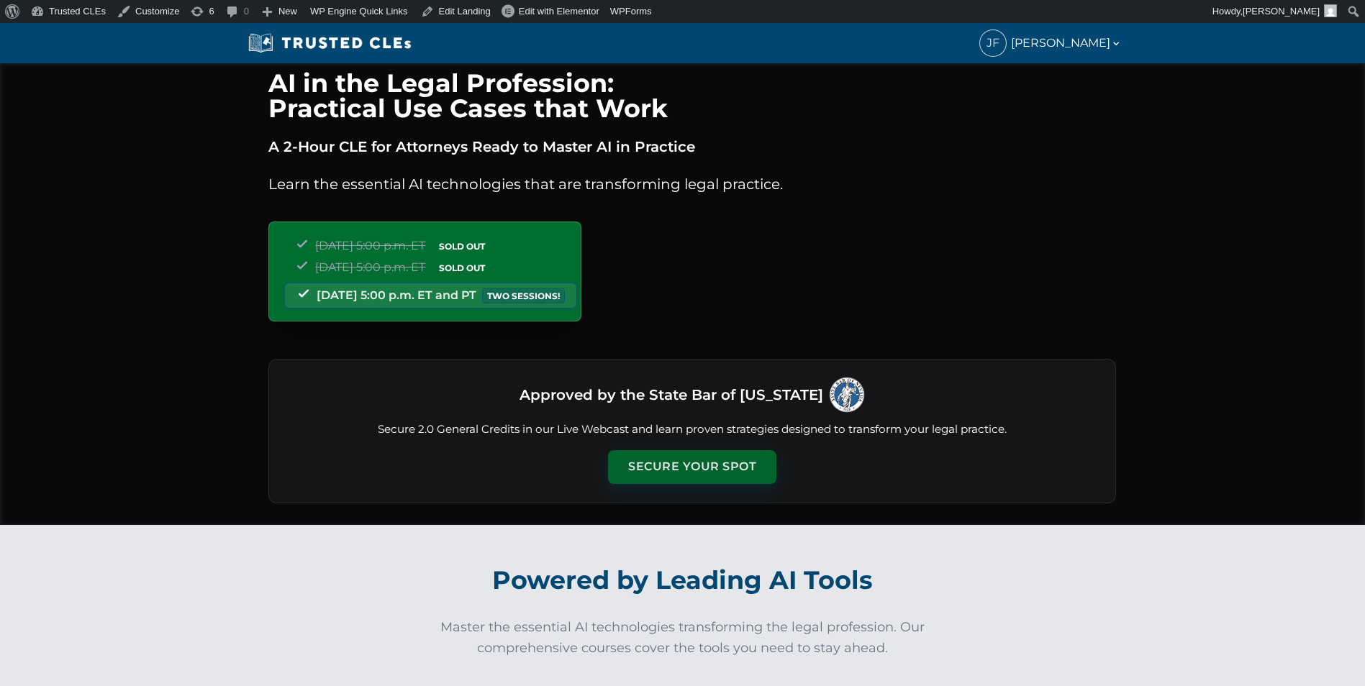
click at [693, 458] on button "Secure Your Spot" at bounding box center [692, 466] width 168 height 33
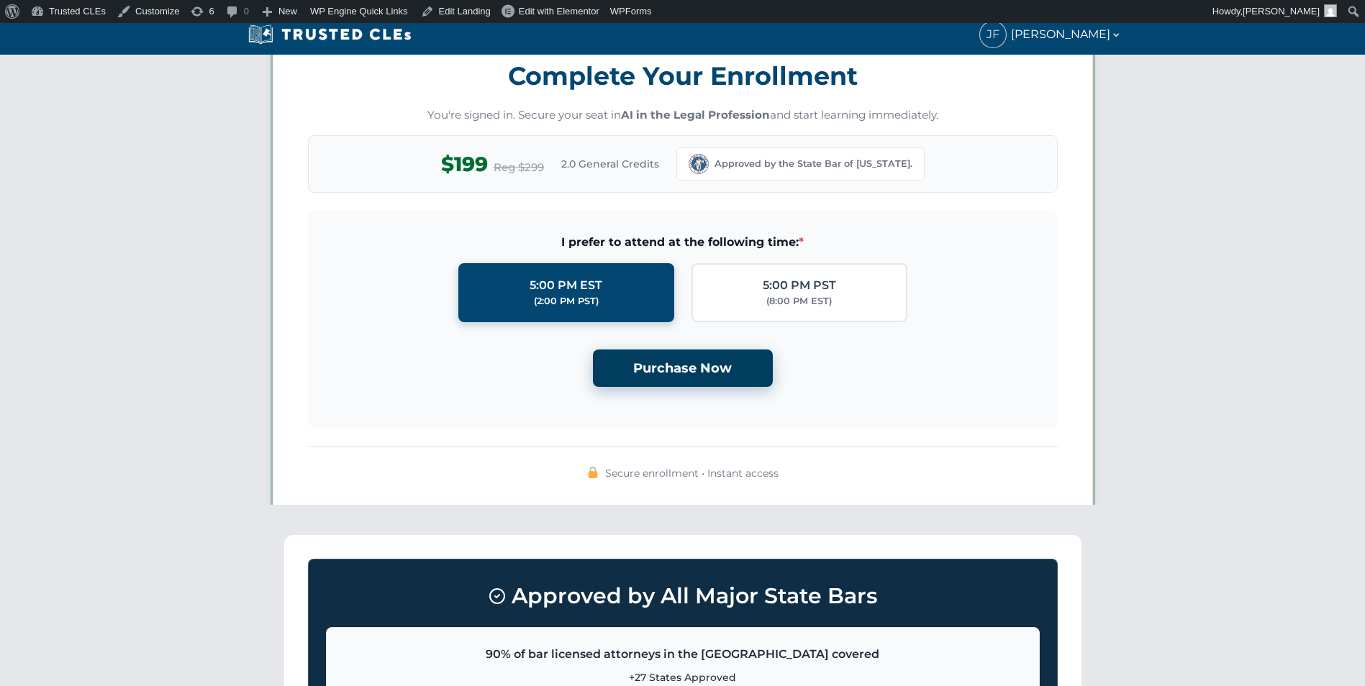
scroll to position [1251, 0]
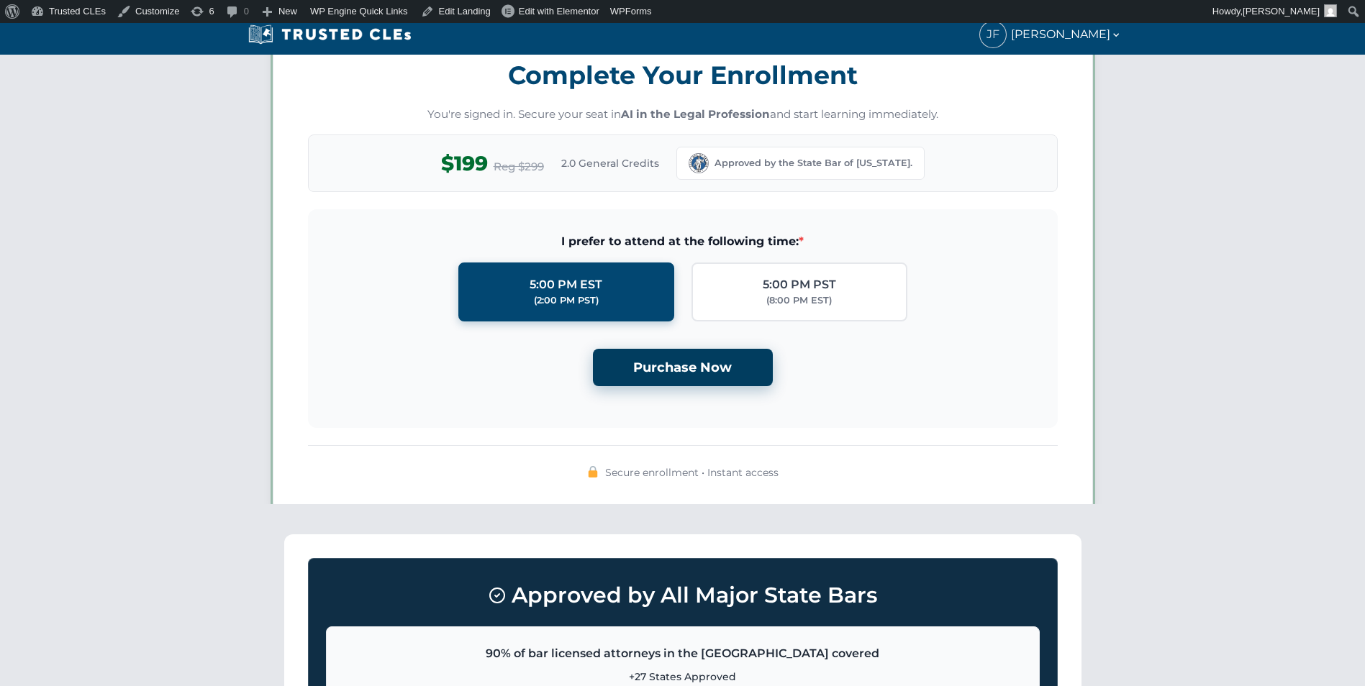
click at [707, 360] on button "Purchase Now" at bounding box center [683, 368] width 180 height 38
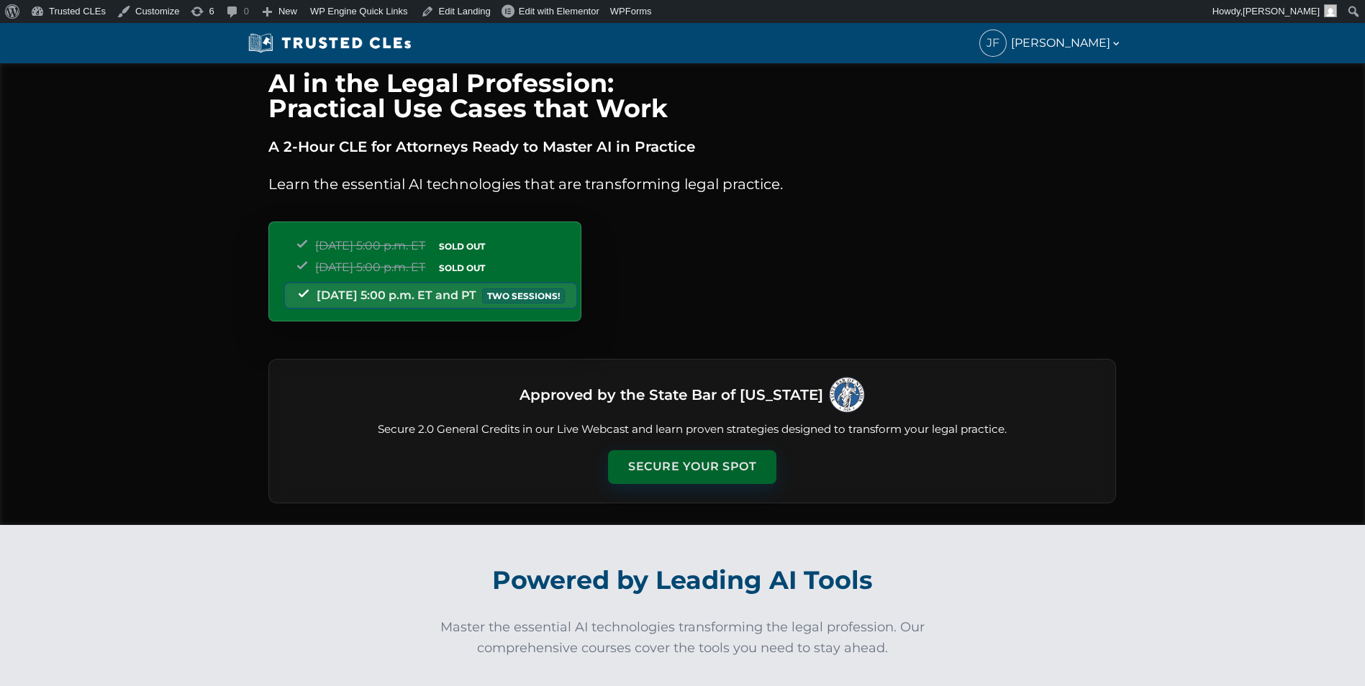
click at [678, 463] on button "Secure Your Spot" at bounding box center [692, 466] width 168 height 33
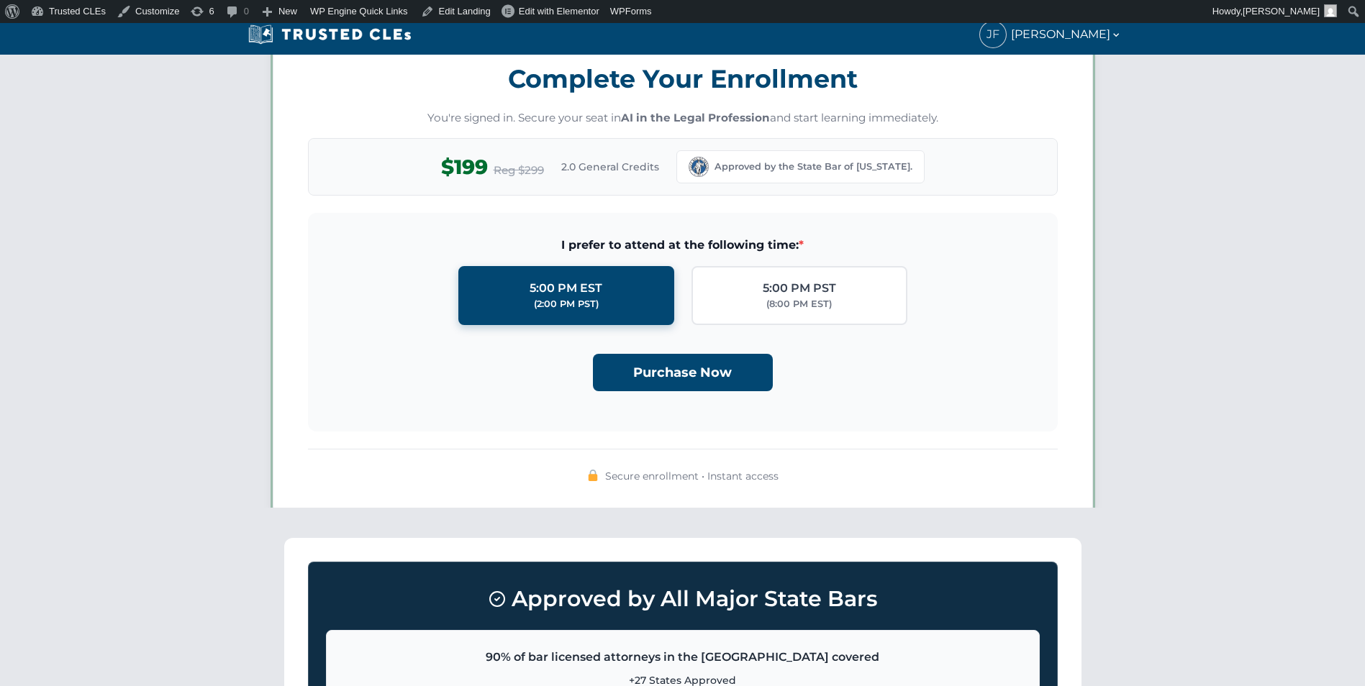
scroll to position [1251, 0]
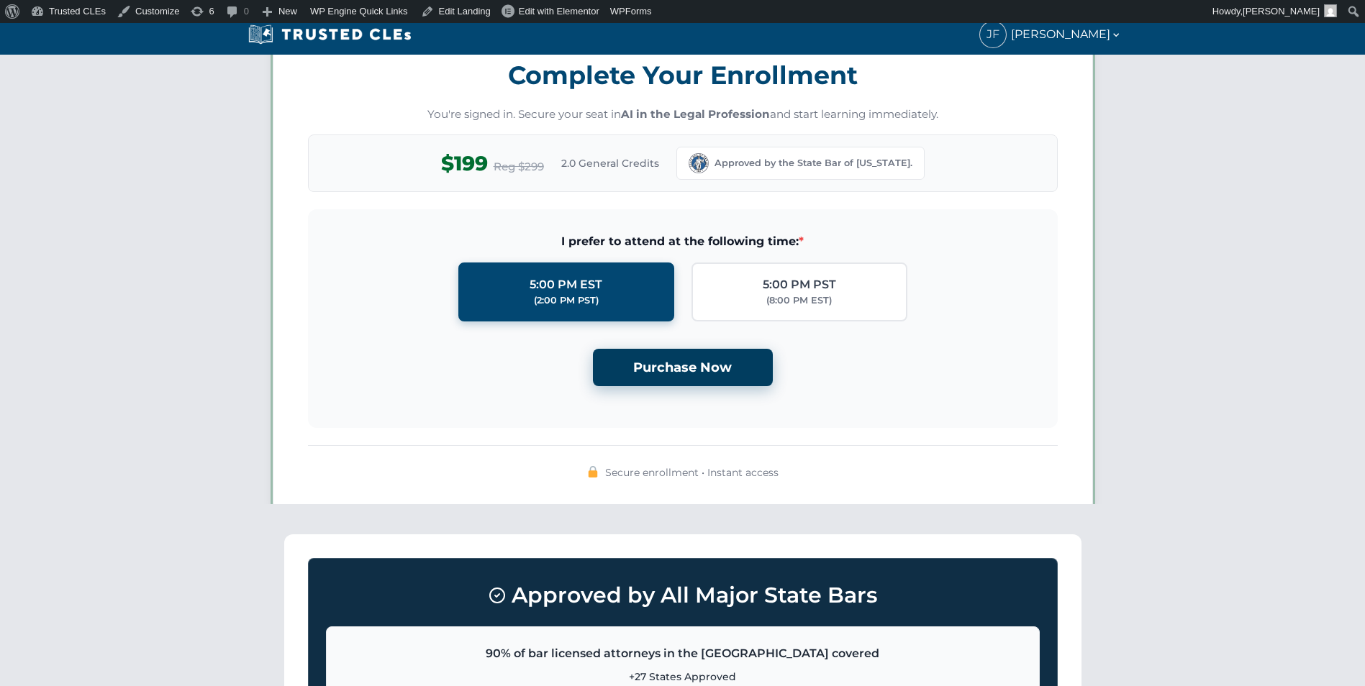
click at [697, 360] on button "Purchase Now" at bounding box center [683, 368] width 180 height 38
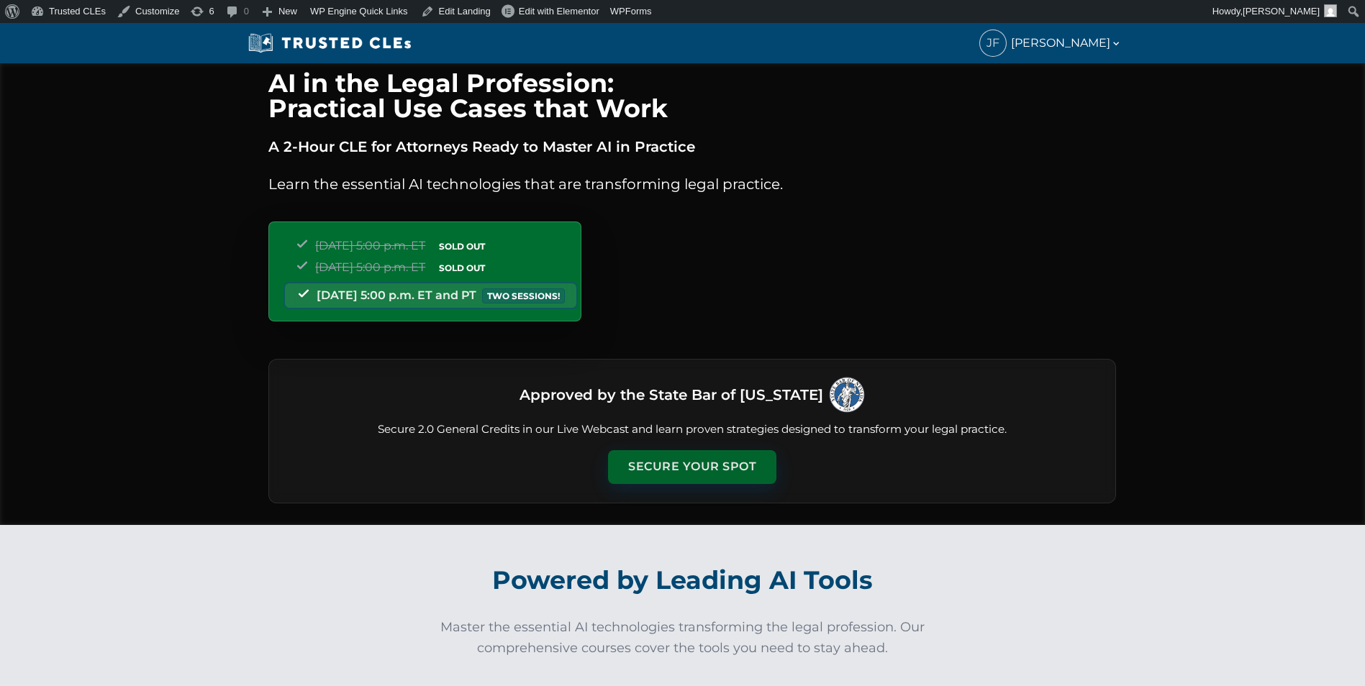
click at [684, 470] on button "Secure Your Spot" at bounding box center [692, 466] width 168 height 33
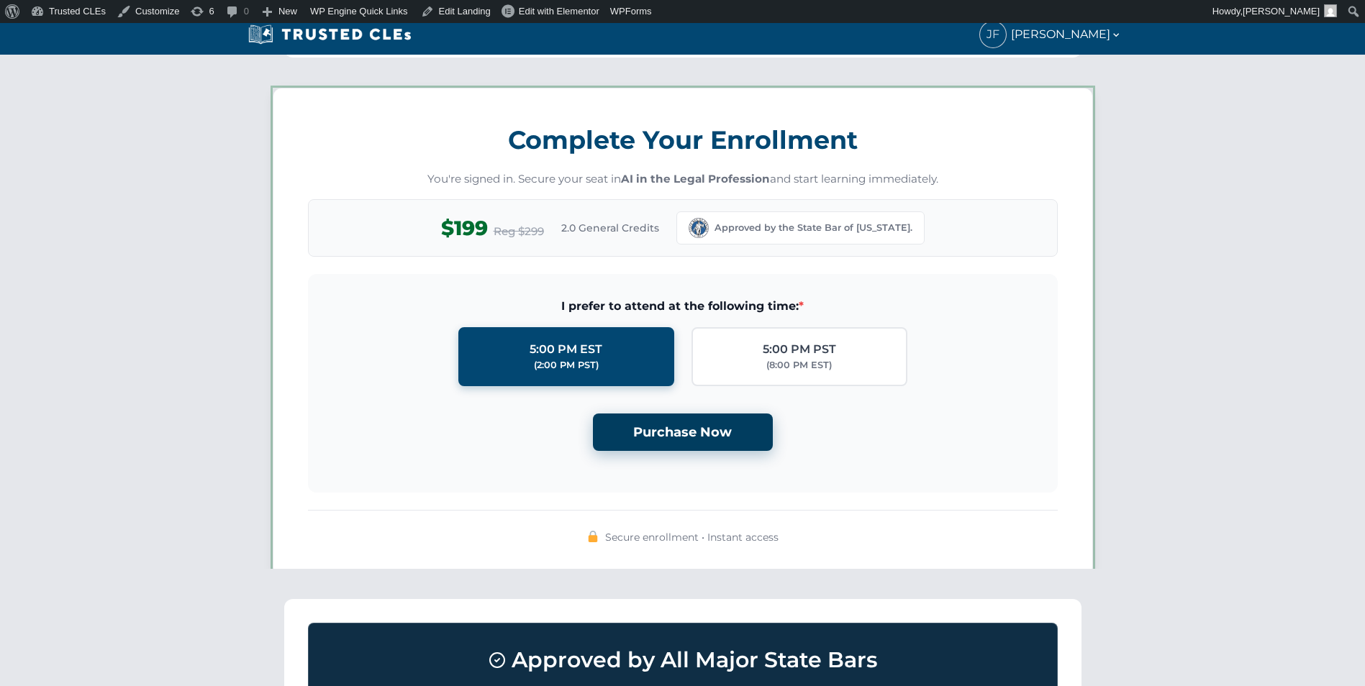
scroll to position [1251, 0]
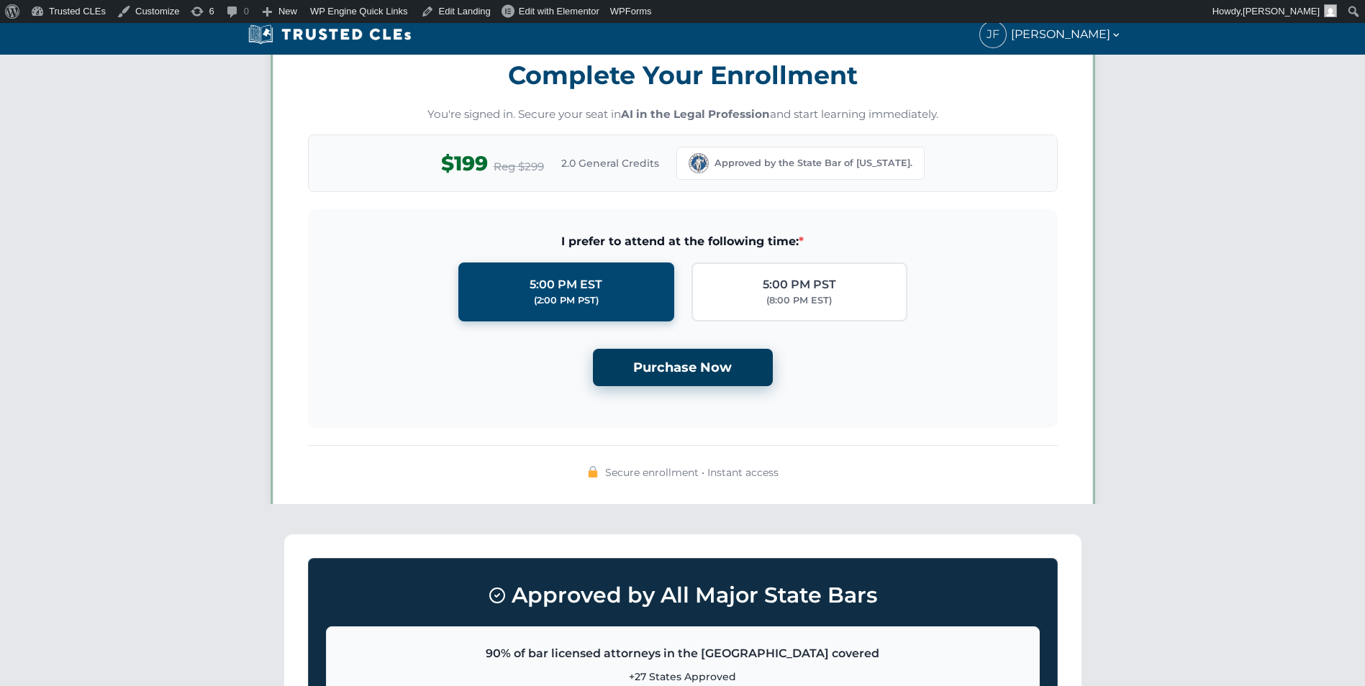
click at [691, 368] on button "Purchase Now" at bounding box center [683, 368] width 180 height 38
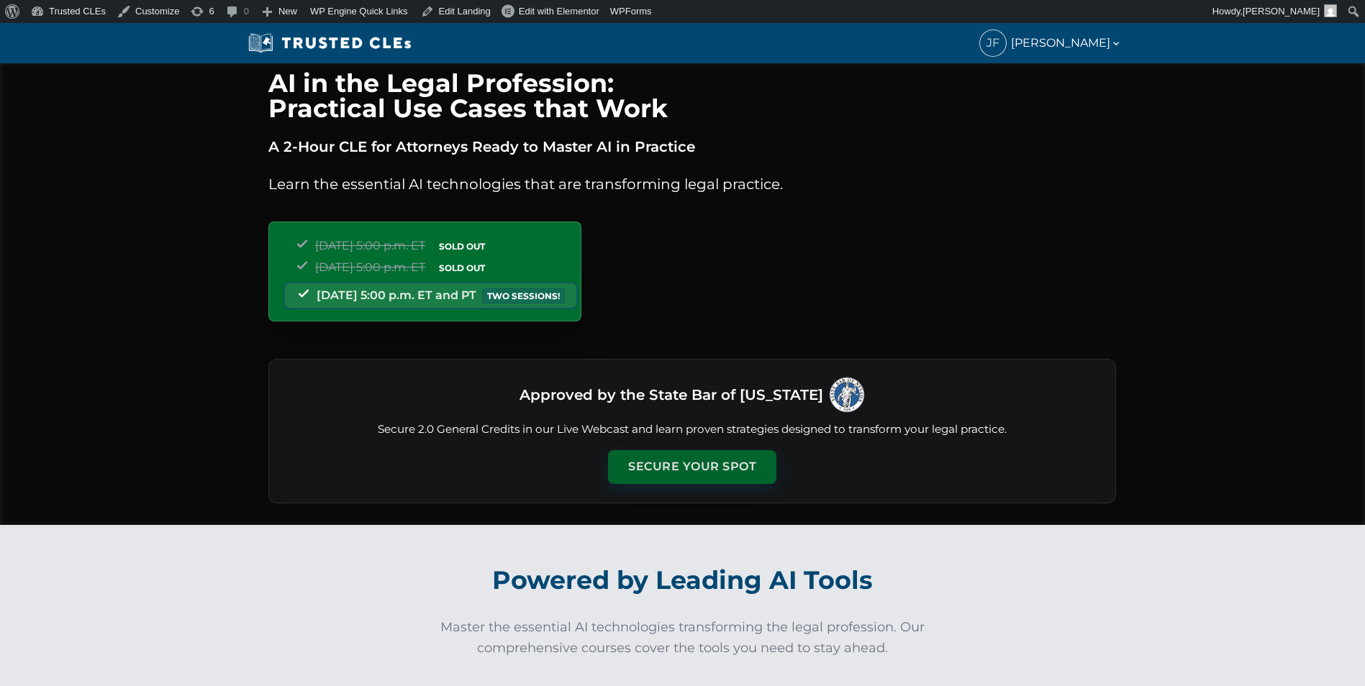
click at [695, 458] on button "Secure Your Spot" at bounding box center [692, 466] width 168 height 33
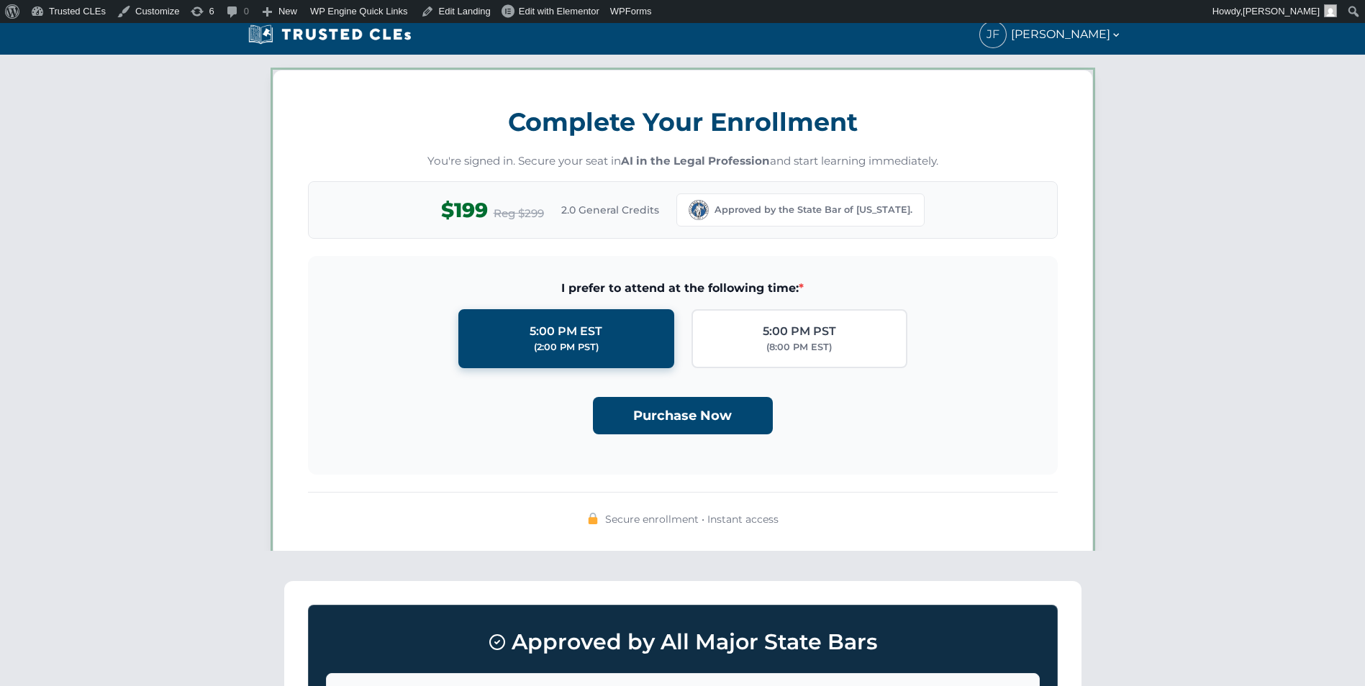
scroll to position [1251, 0]
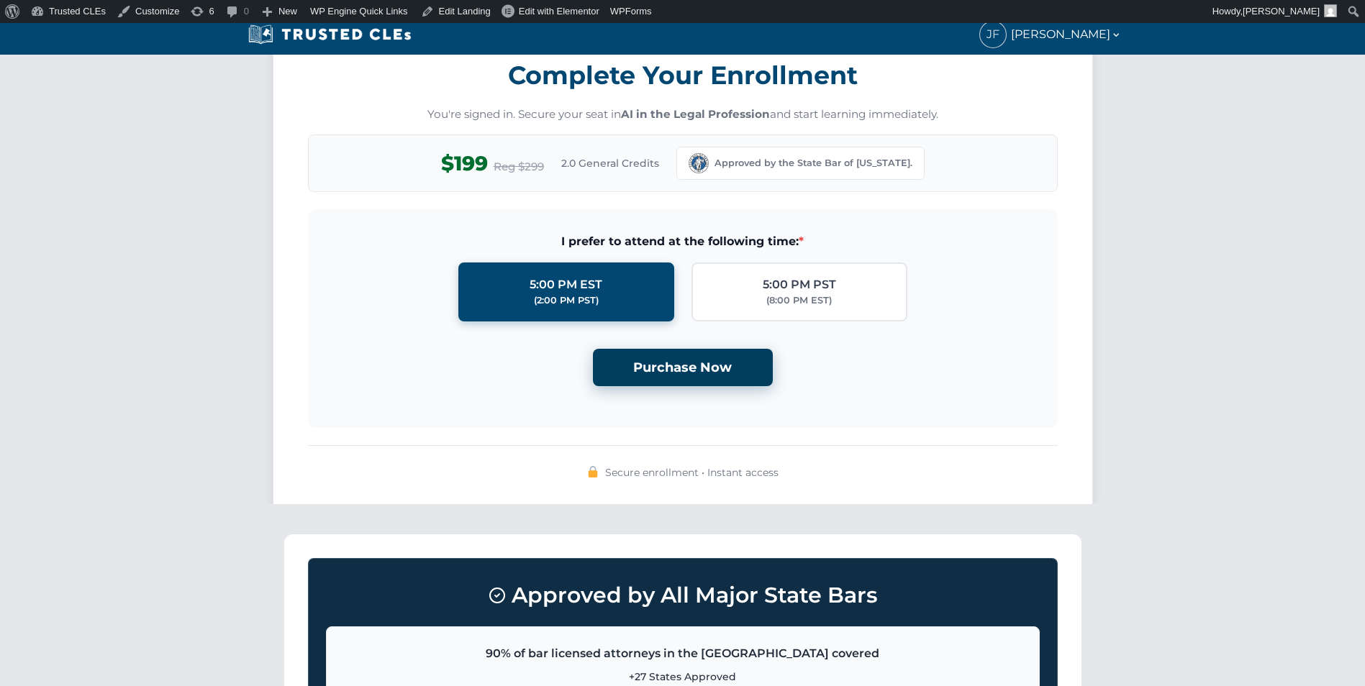
click at [707, 360] on button "Purchase Now" at bounding box center [683, 368] width 180 height 38
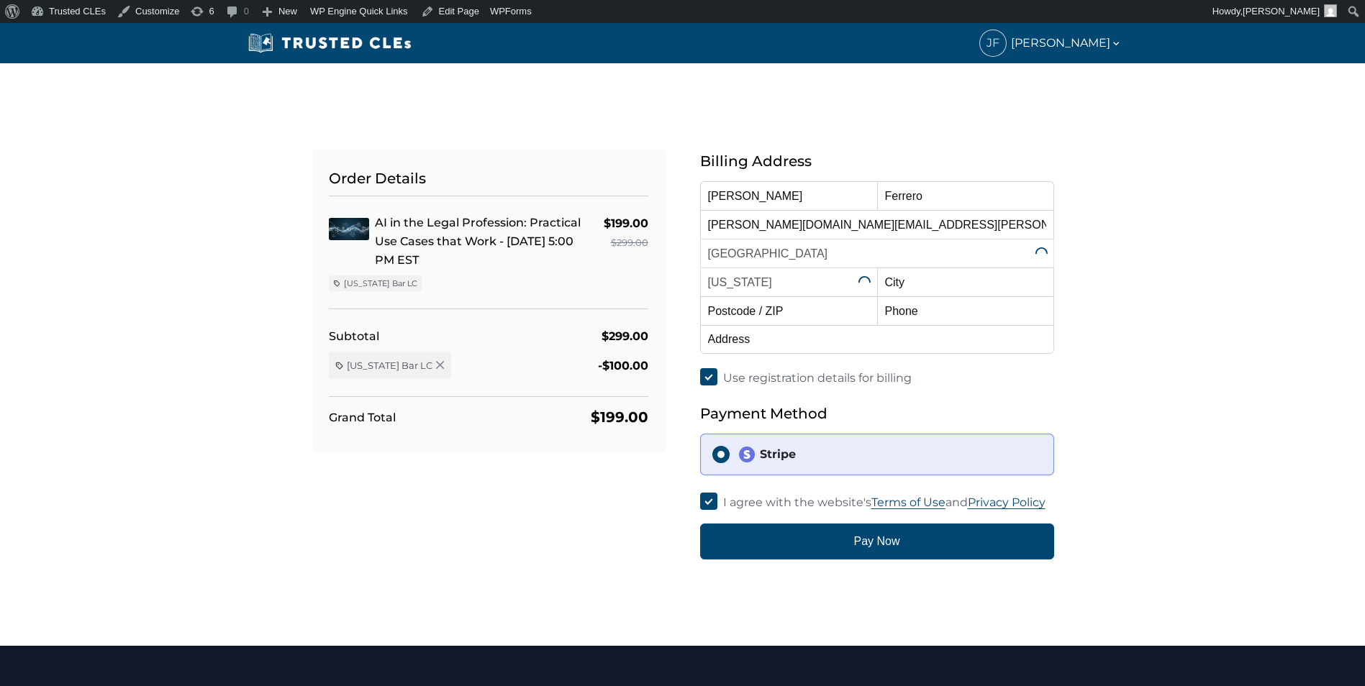
select select "[US_STATE]"
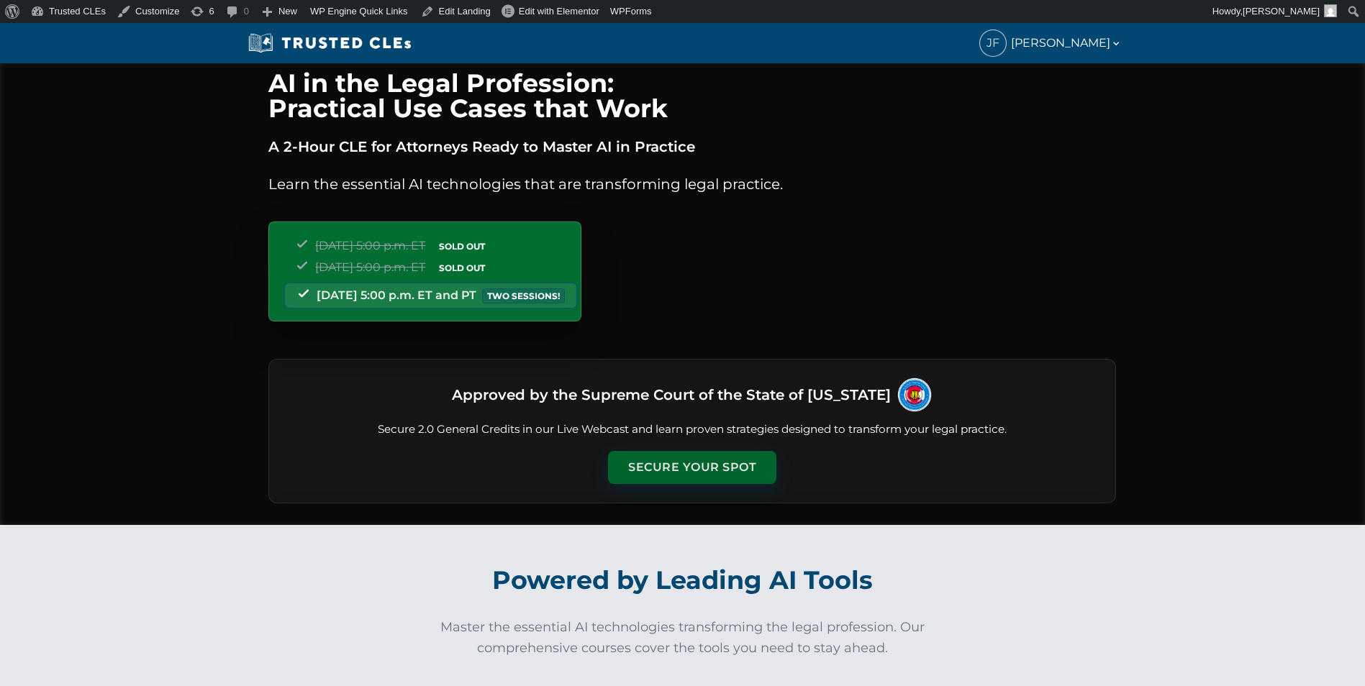
click at [668, 472] on button "Secure Your Spot" at bounding box center [692, 467] width 168 height 33
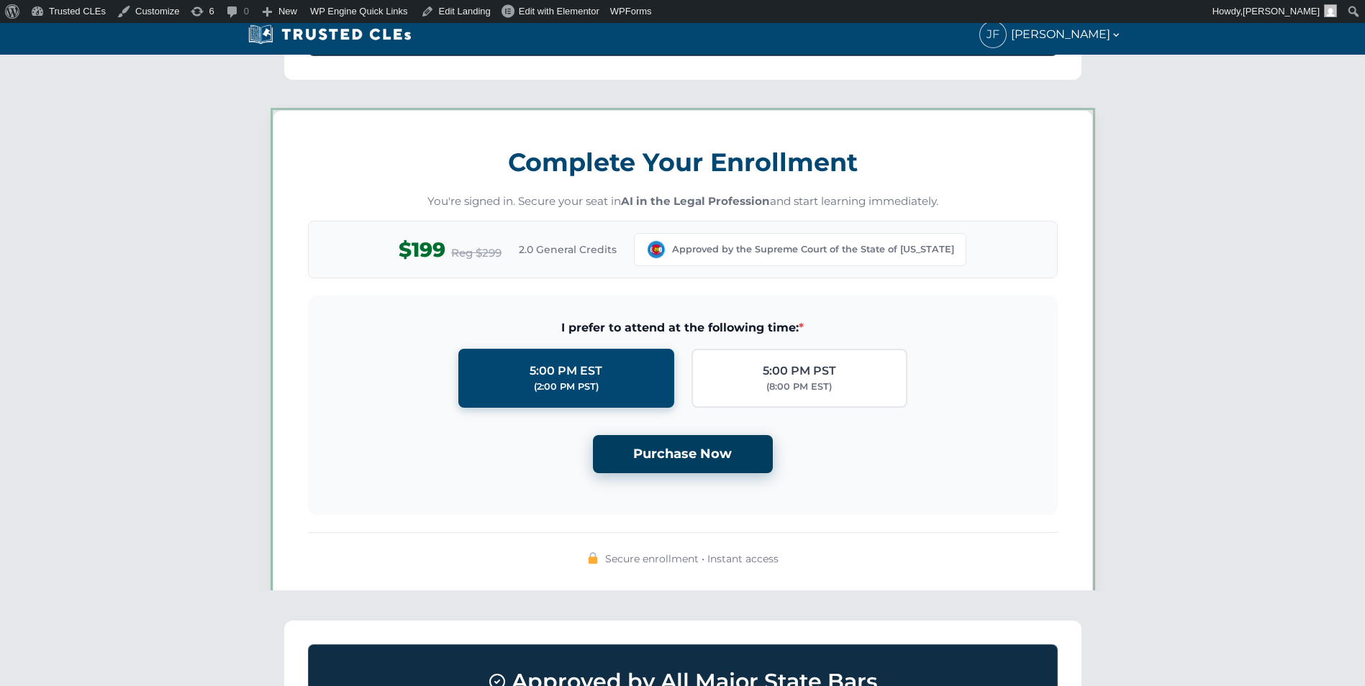
scroll to position [1252, 0]
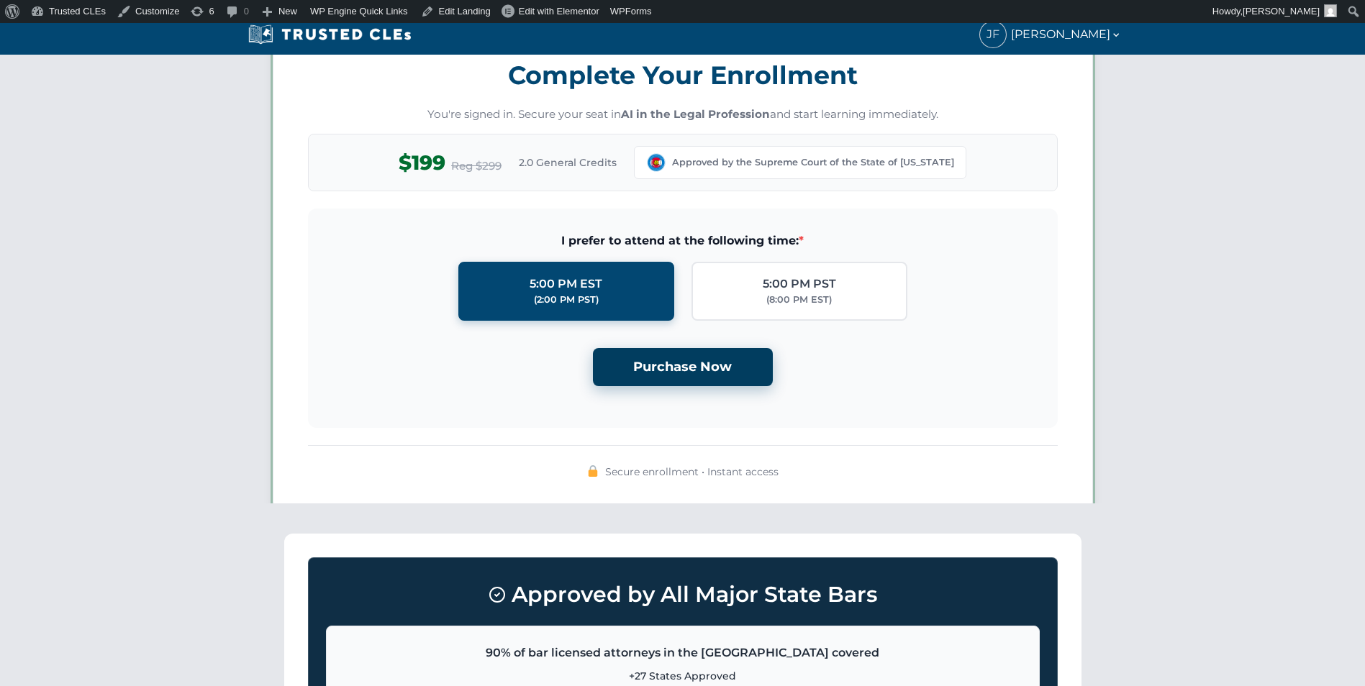
click at [704, 360] on button "Purchase Now" at bounding box center [683, 367] width 180 height 38
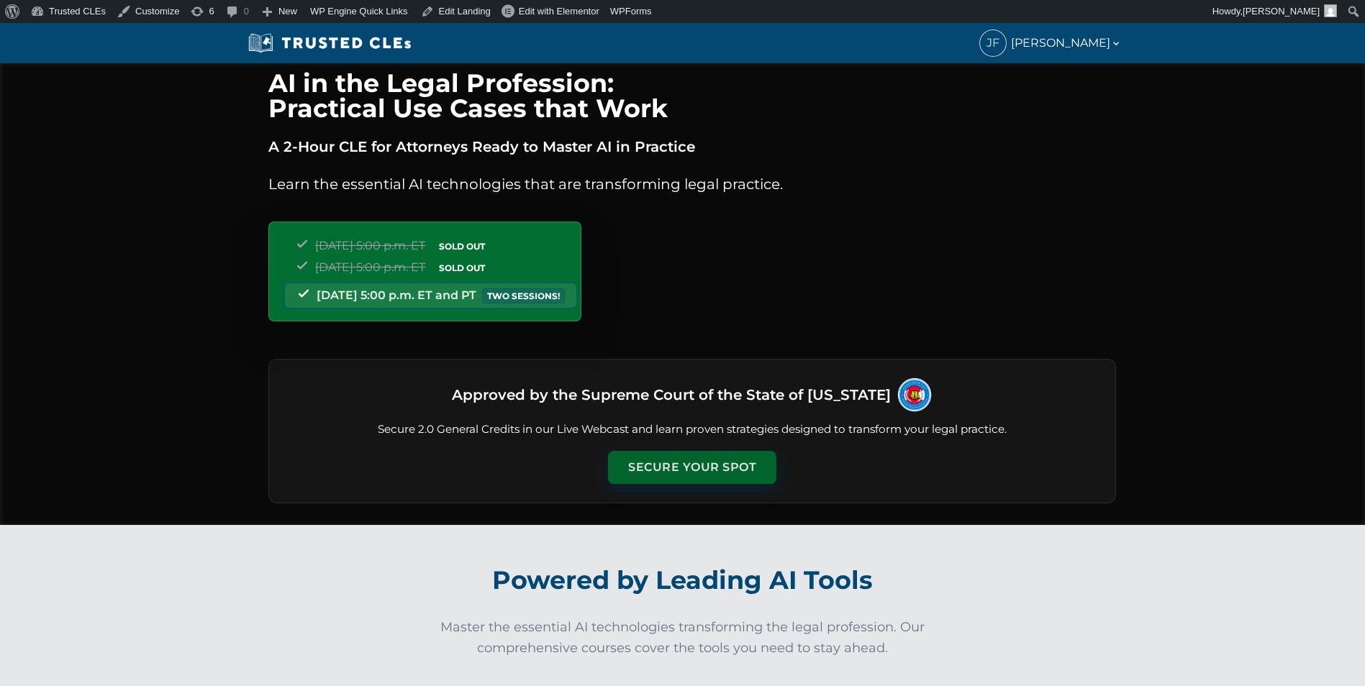
click at [699, 453] on button "Secure Your Spot" at bounding box center [692, 467] width 168 height 33
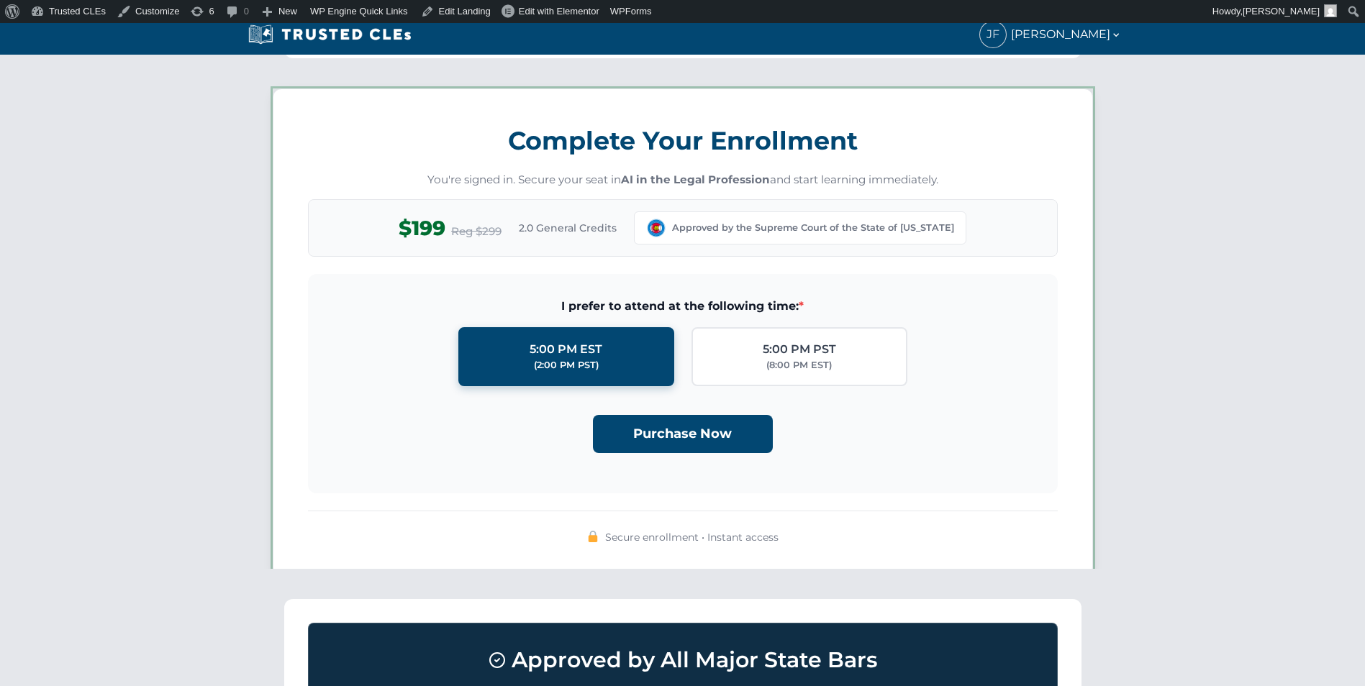
scroll to position [1252, 0]
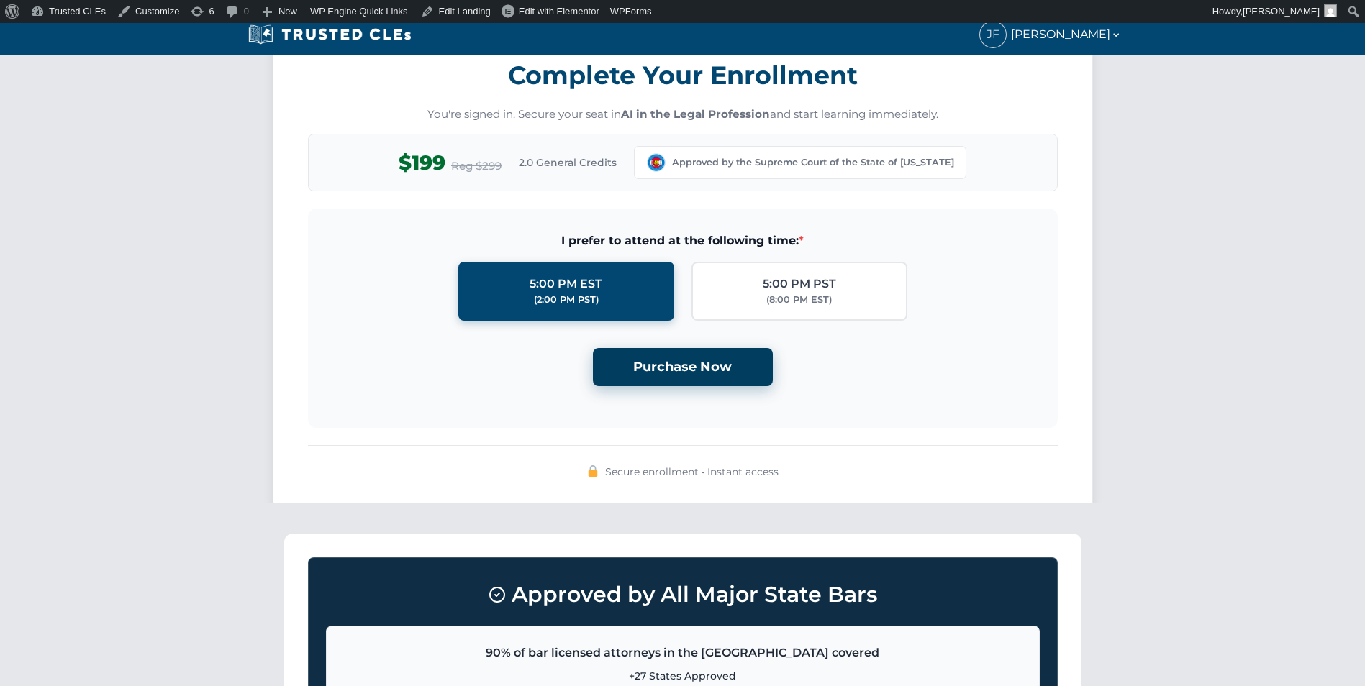
click at [662, 375] on button "Purchase Now" at bounding box center [683, 367] width 180 height 38
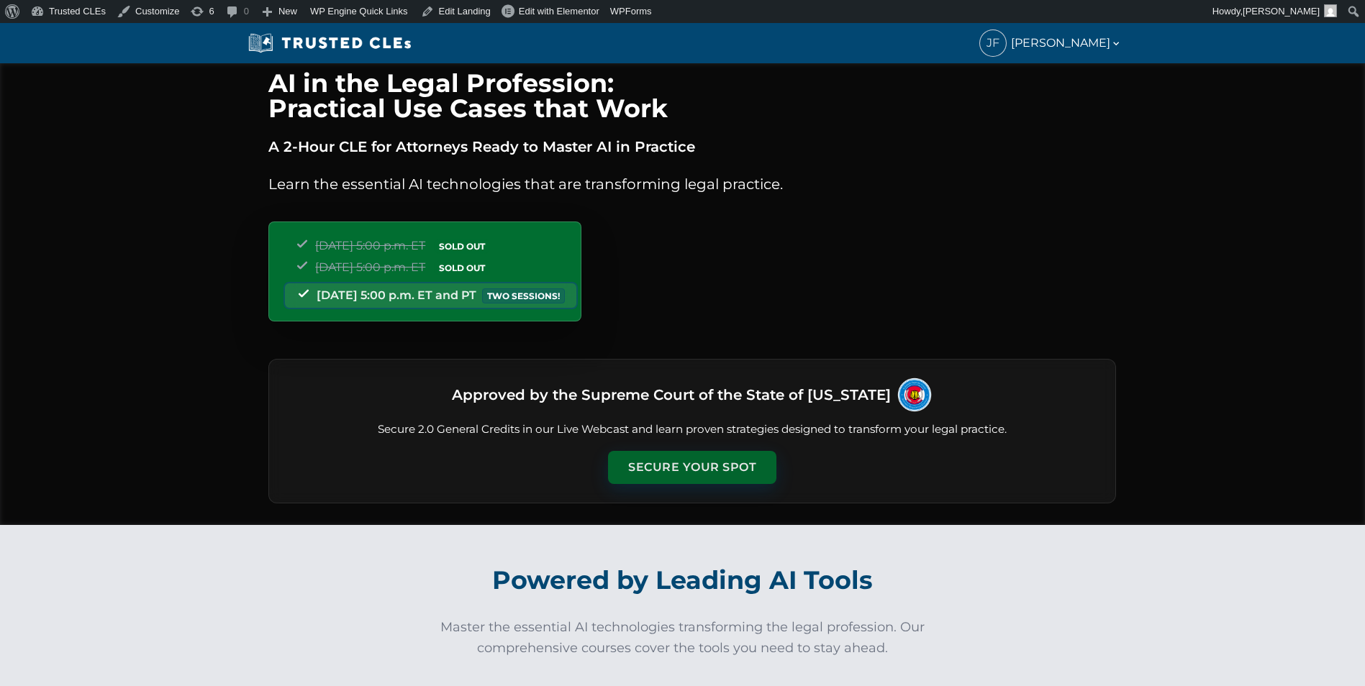
click at [642, 463] on button "Secure Your Spot" at bounding box center [692, 467] width 168 height 33
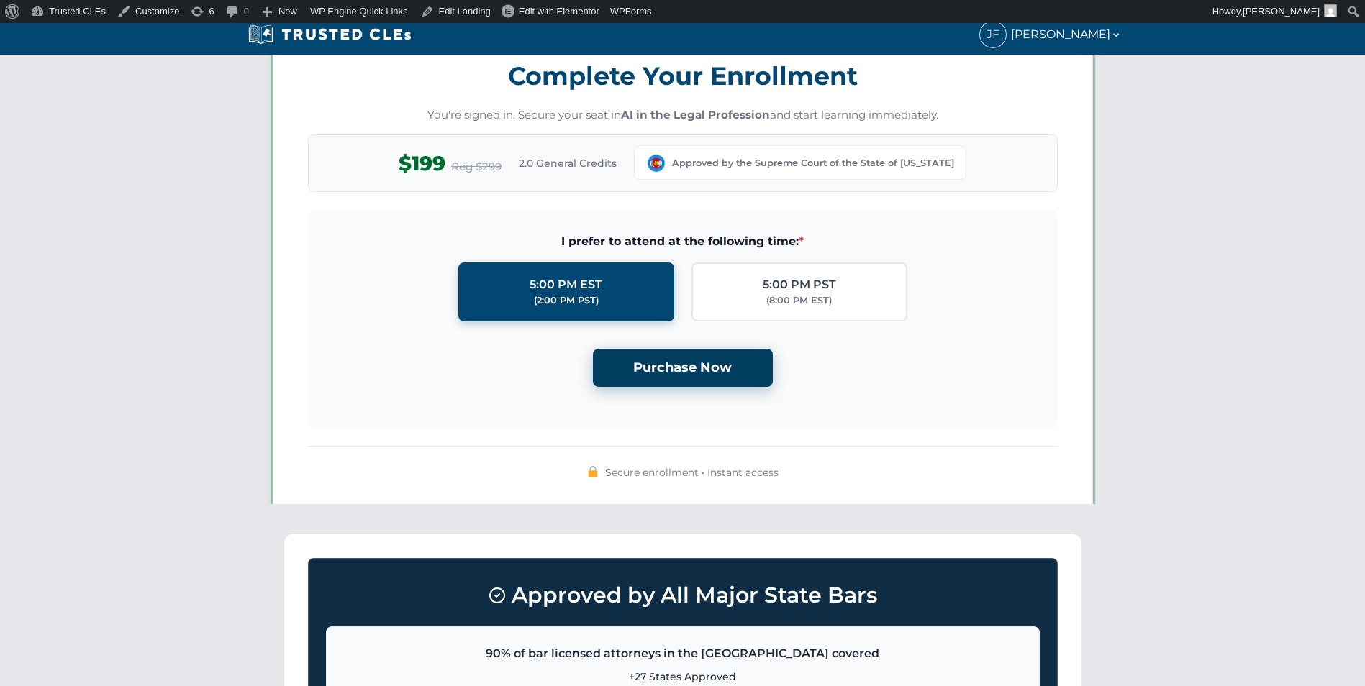
scroll to position [1252, 0]
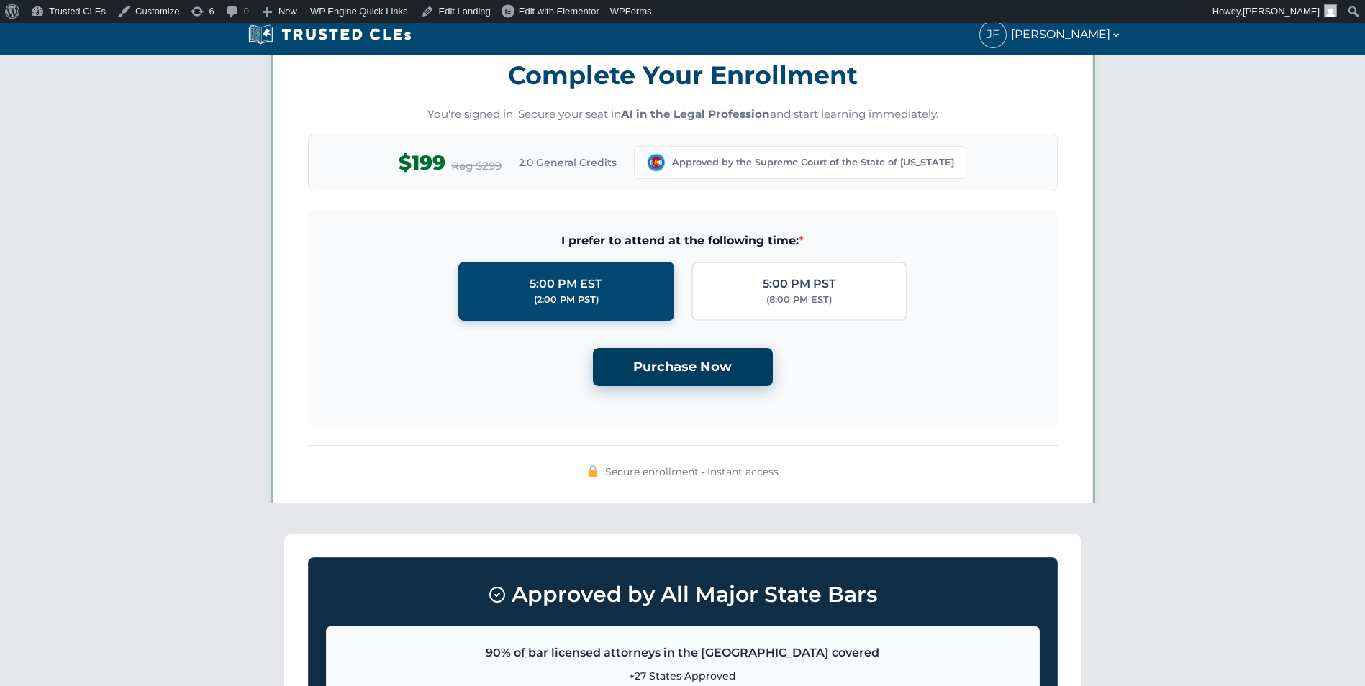
click at [704, 349] on button "Purchase Now" at bounding box center [683, 367] width 180 height 38
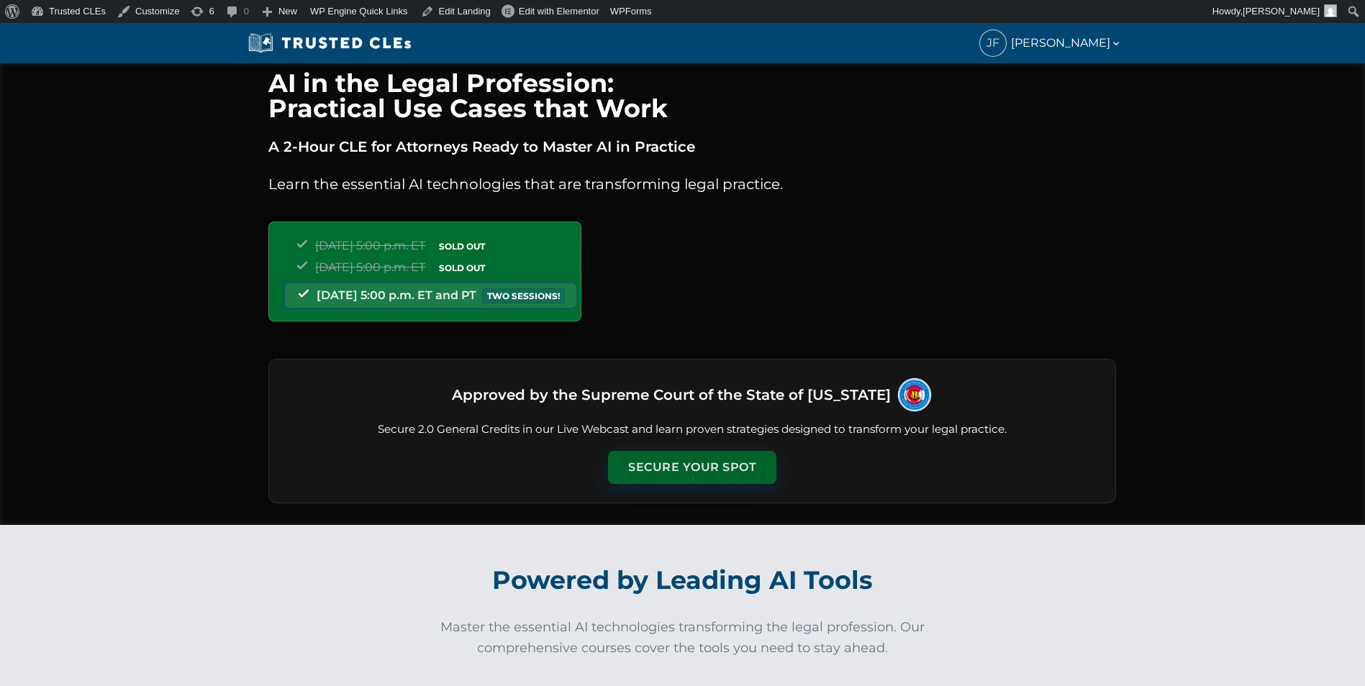
click at [689, 476] on button "Secure Your Spot" at bounding box center [692, 467] width 168 height 33
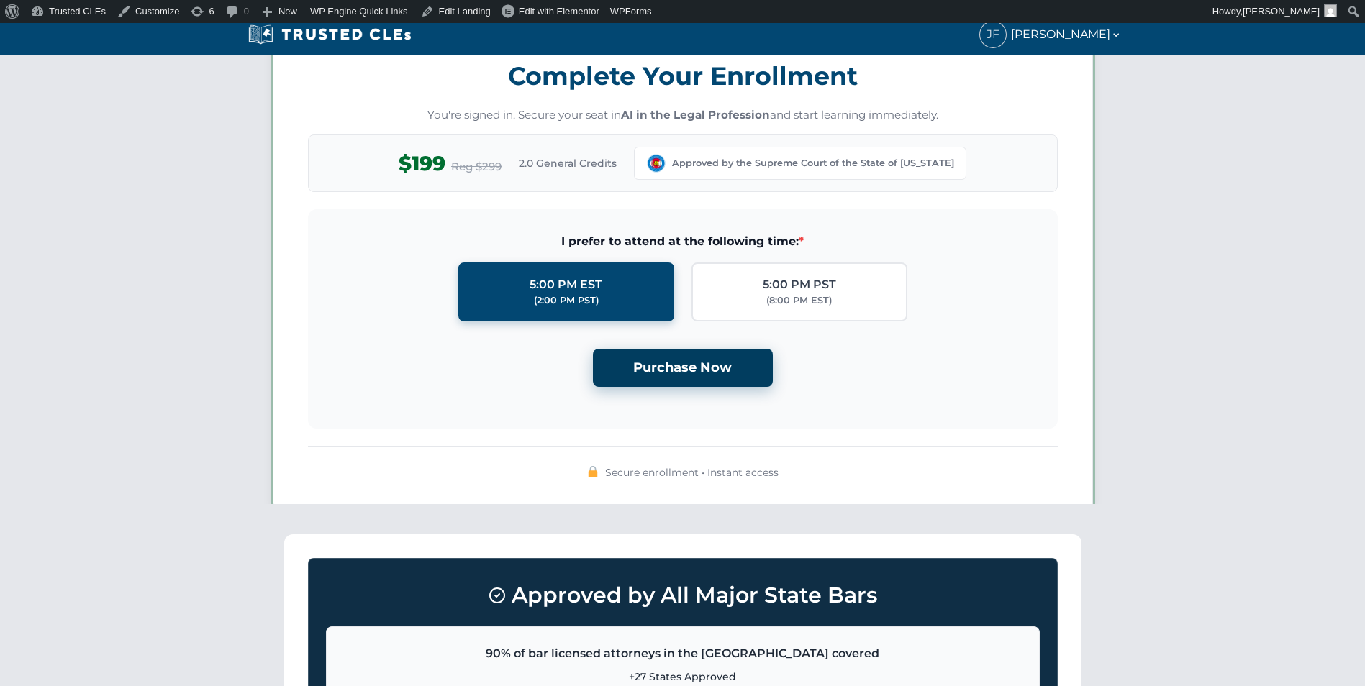
scroll to position [1252, 0]
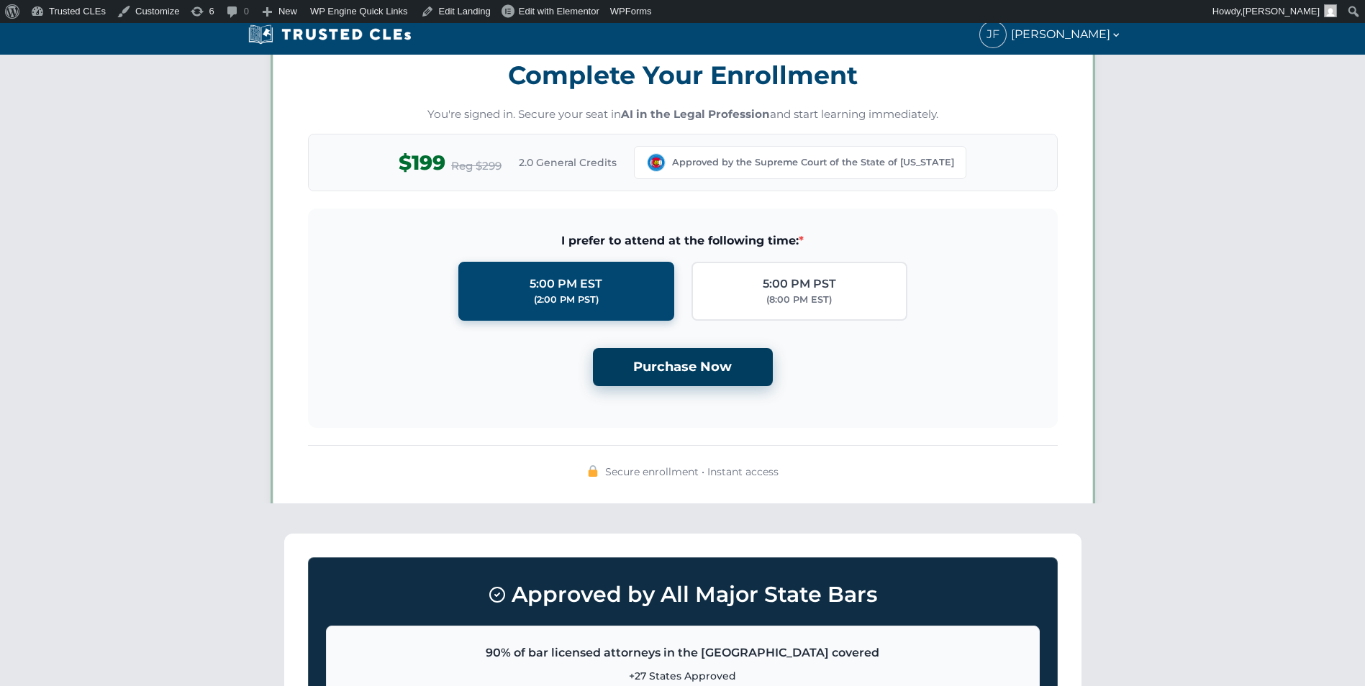
click at [706, 377] on button "Purchase Now" at bounding box center [683, 367] width 180 height 38
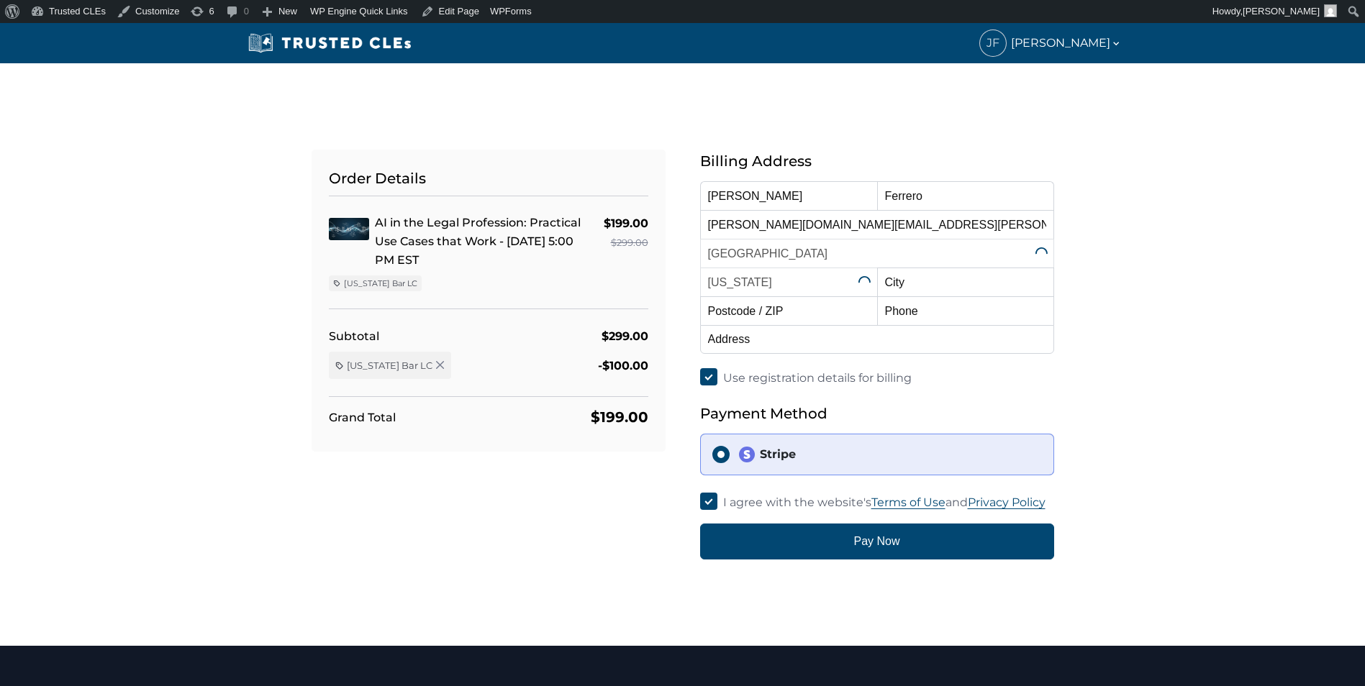
select select "[US_STATE]"
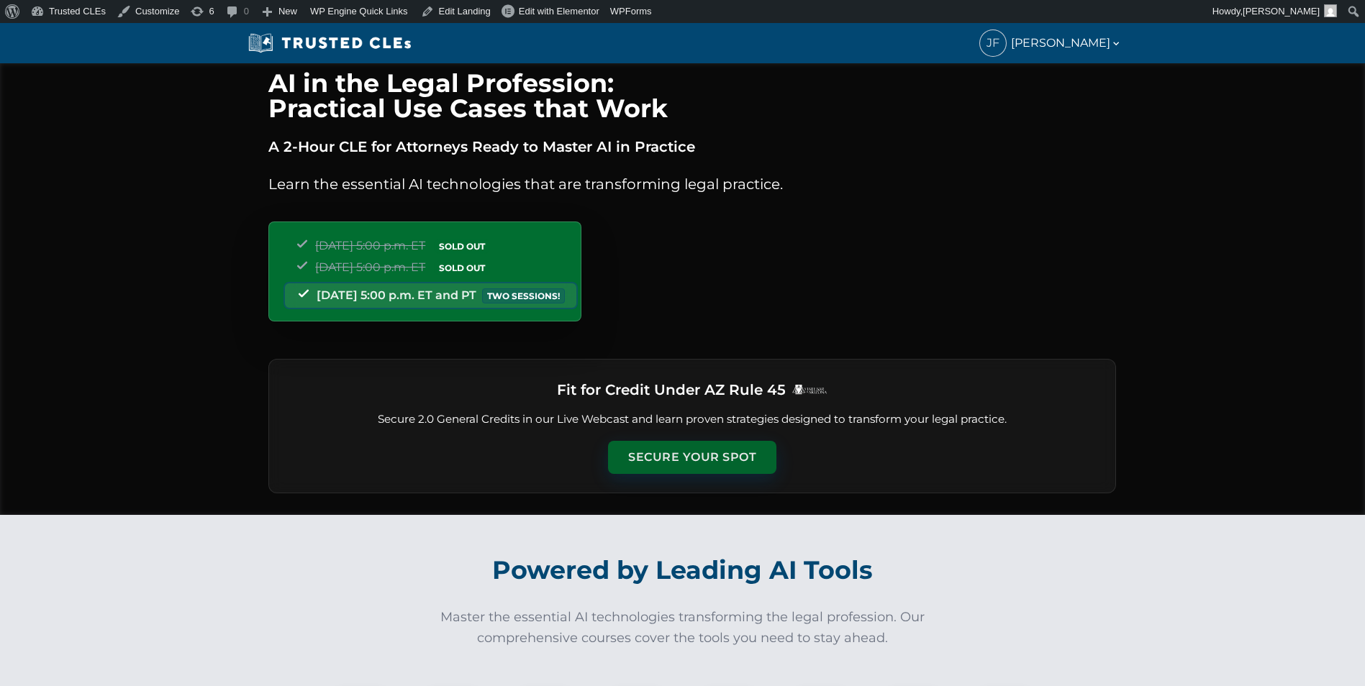
click at [686, 448] on button "Secure Your Spot" at bounding box center [692, 457] width 168 height 33
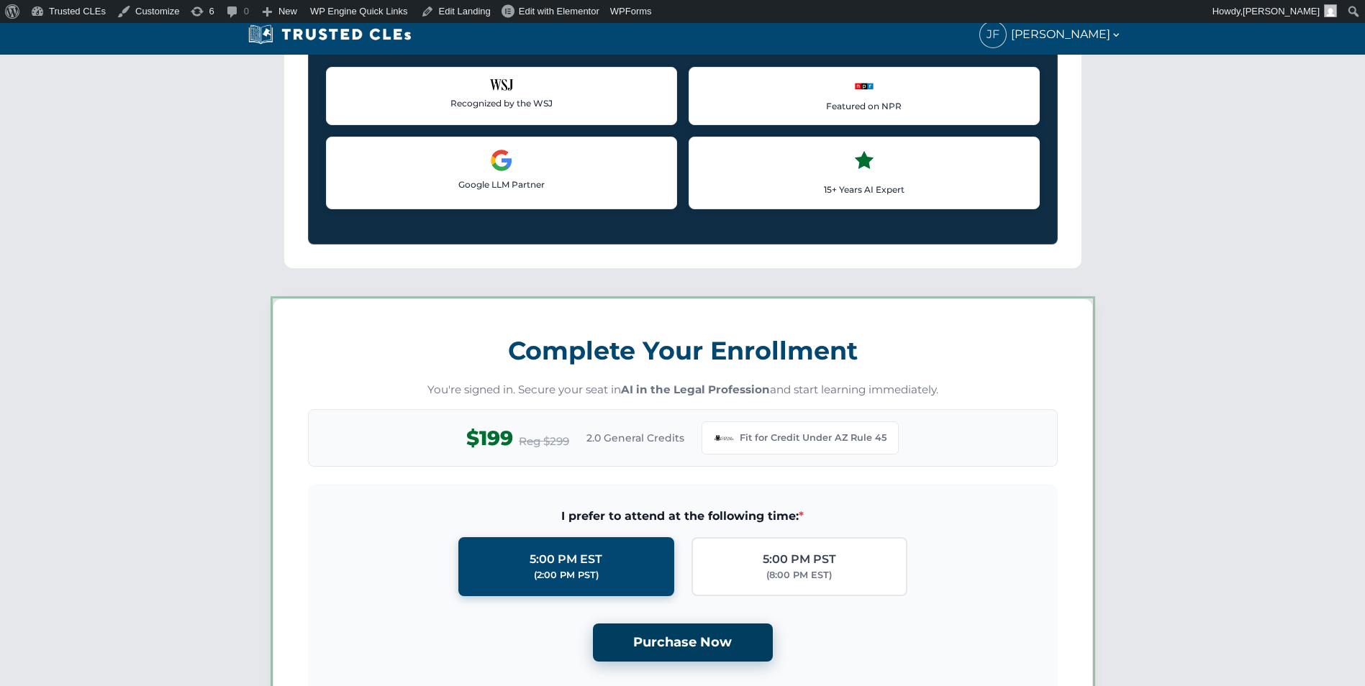
scroll to position [1242, 0]
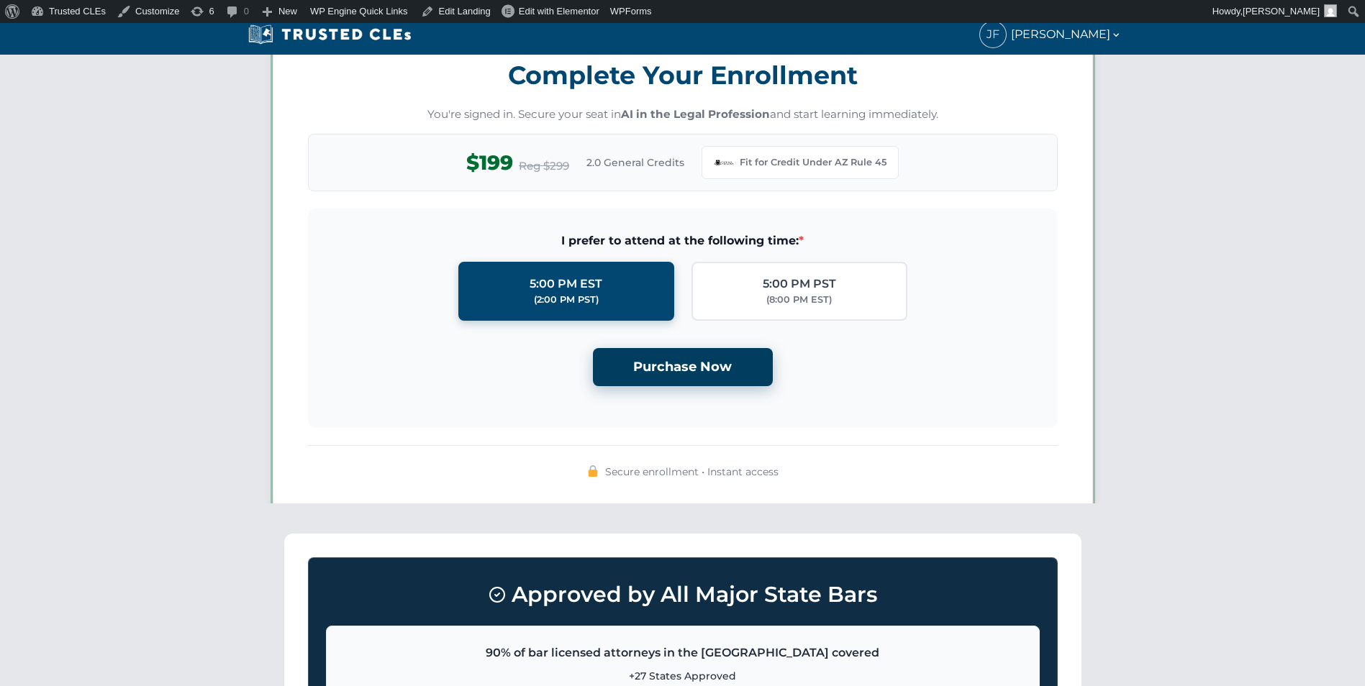
click at [681, 370] on button "Purchase Now" at bounding box center [683, 367] width 180 height 38
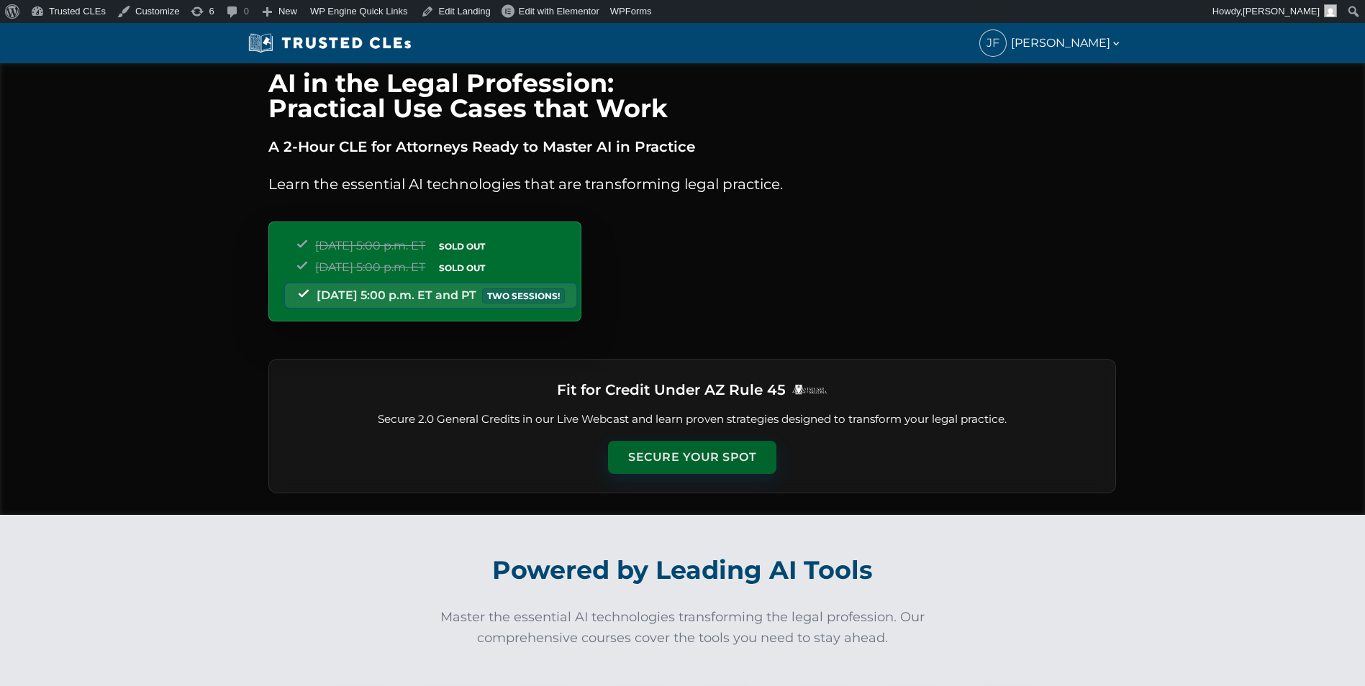
click at [678, 465] on button "Secure Your Spot" at bounding box center [692, 457] width 168 height 33
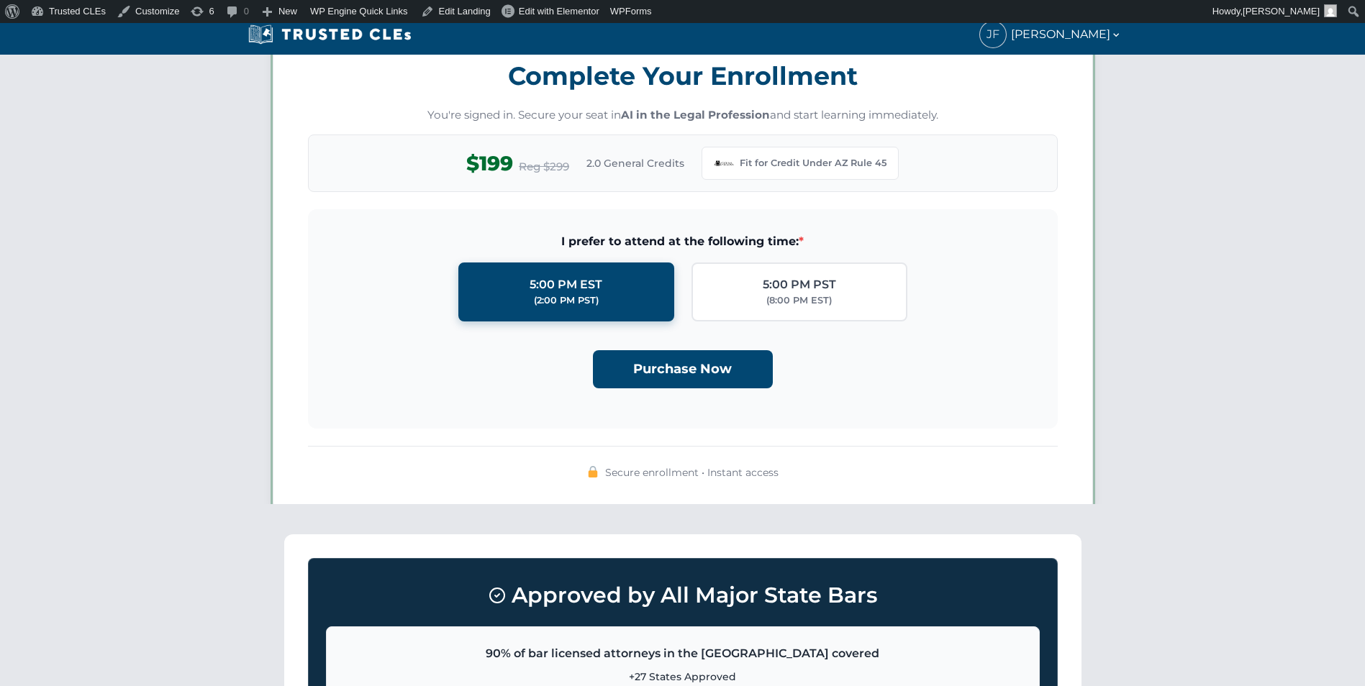
scroll to position [1242, 0]
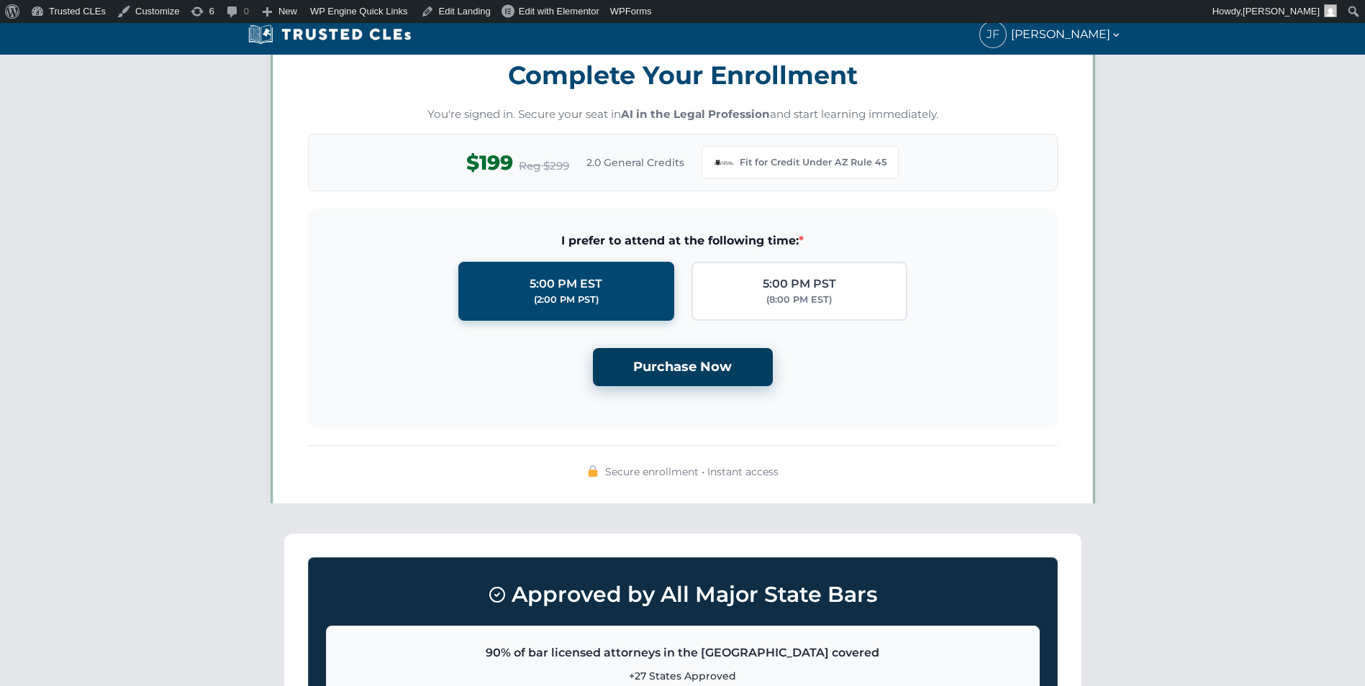
click at [676, 386] on button "Purchase Now" at bounding box center [683, 367] width 180 height 38
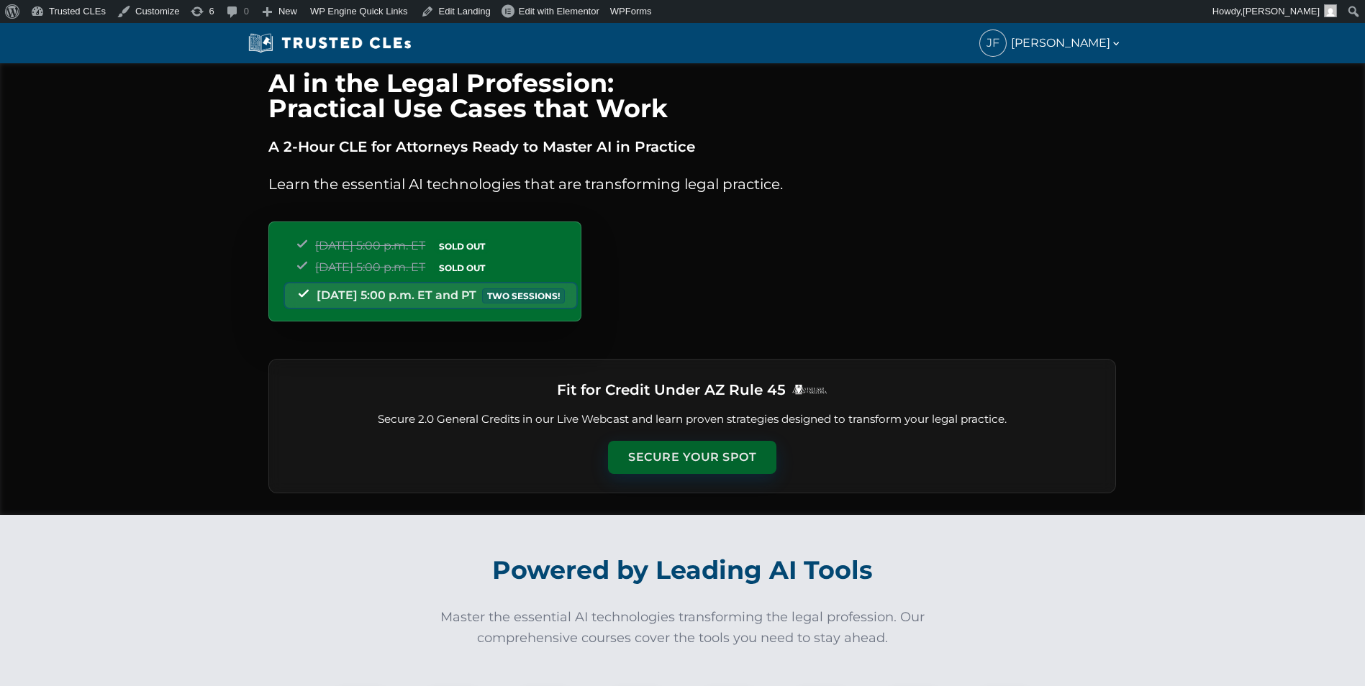
click at [706, 444] on button "Secure Your Spot" at bounding box center [692, 457] width 168 height 33
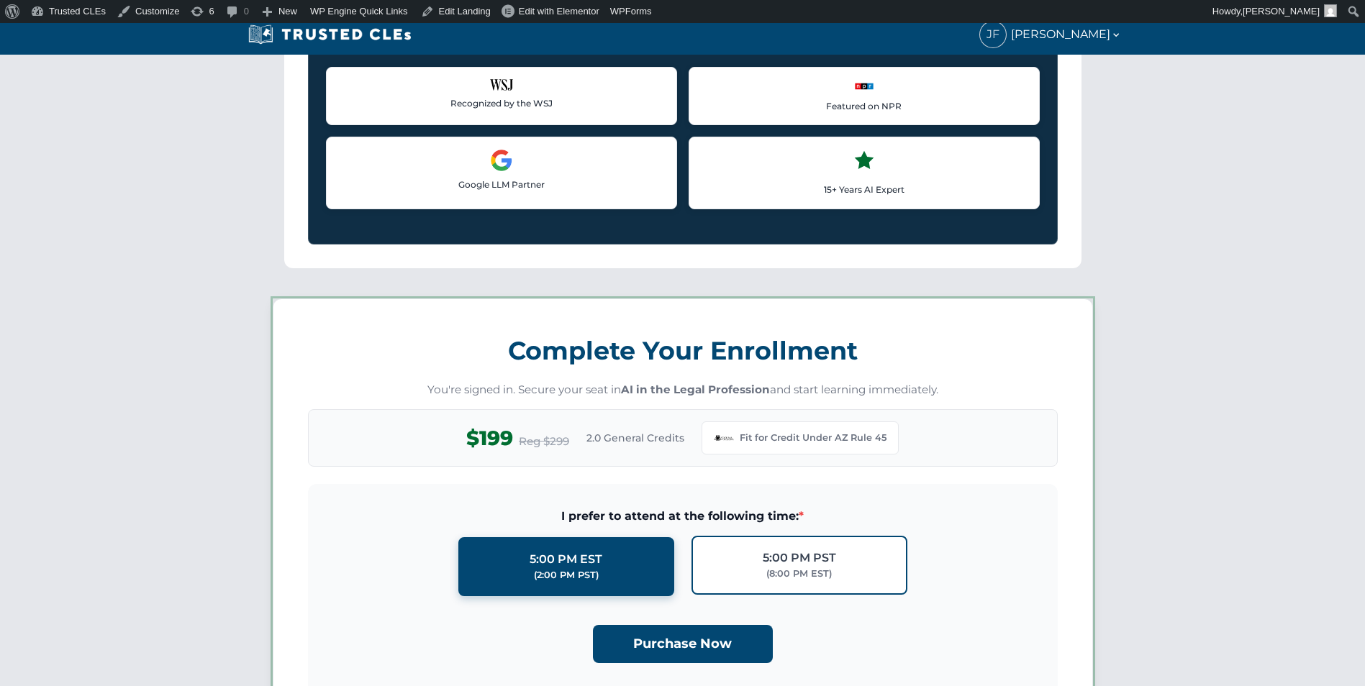
scroll to position [1242, 0]
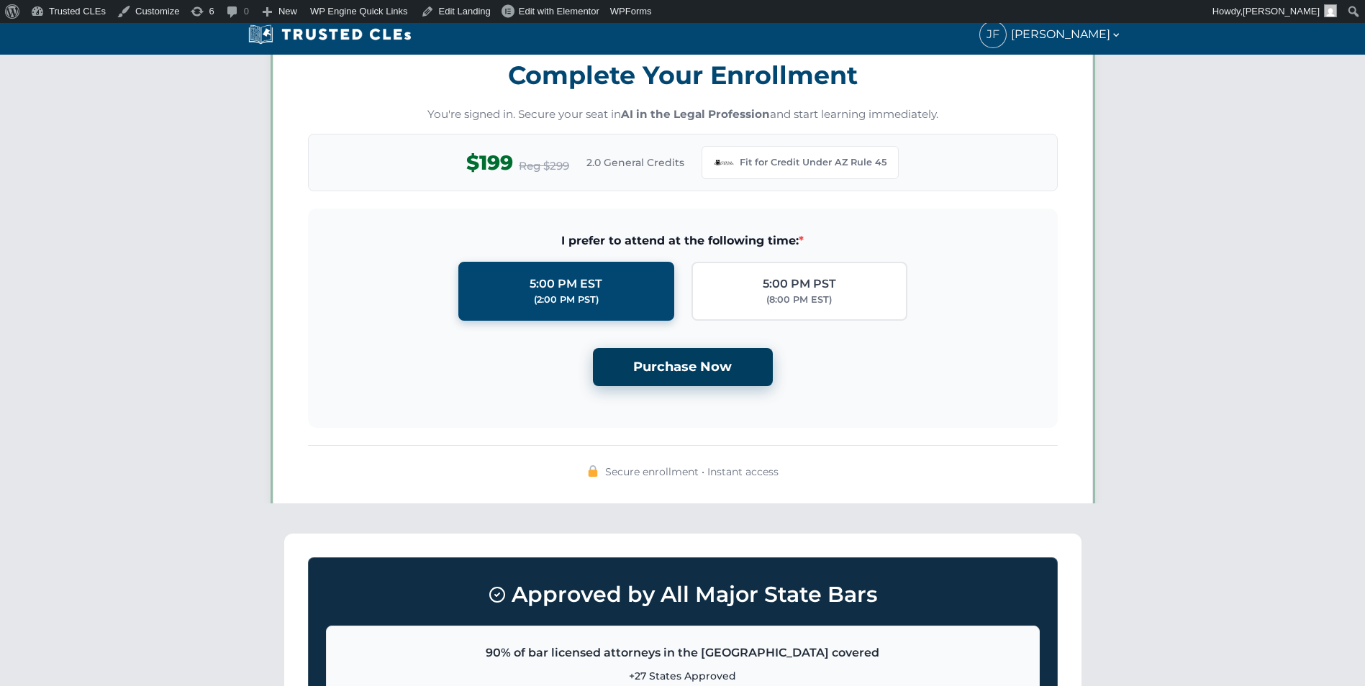
click at [699, 368] on button "Purchase Now" at bounding box center [683, 367] width 180 height 38
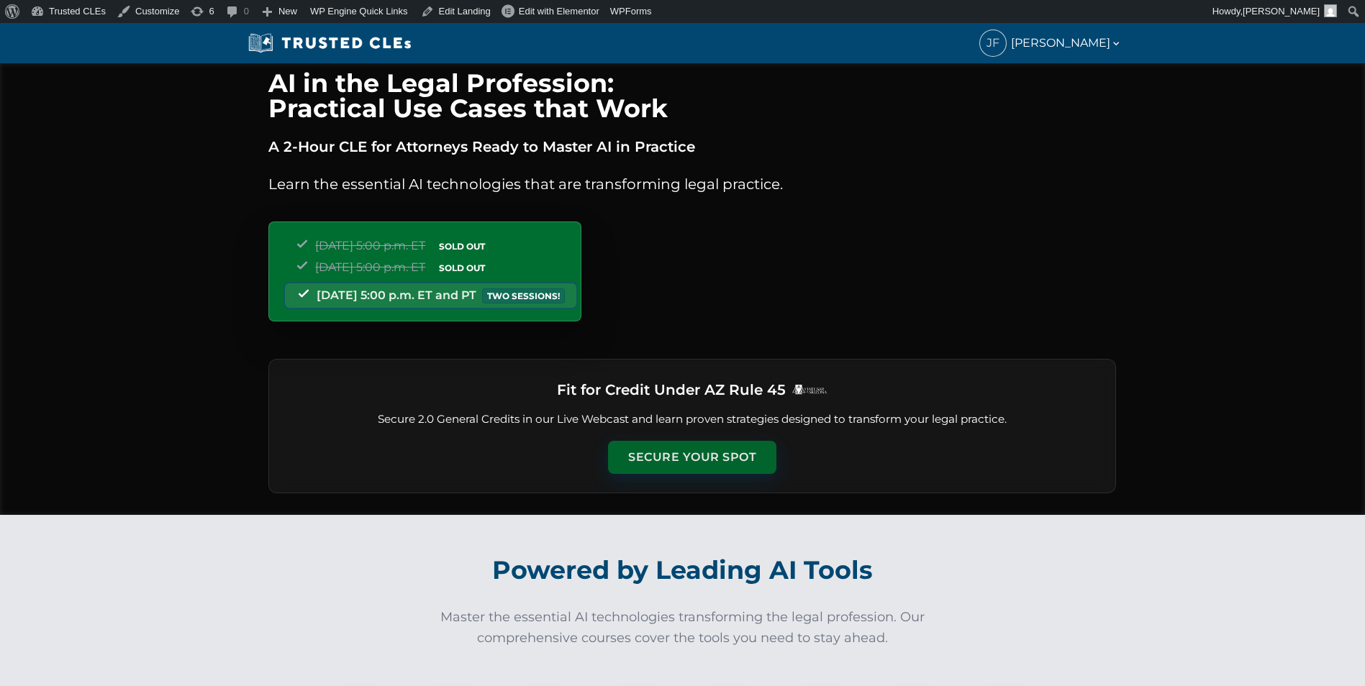
click at [668, 447] on button "Secure Your Spot" at bounding box center [692, 457] width 168 height 33
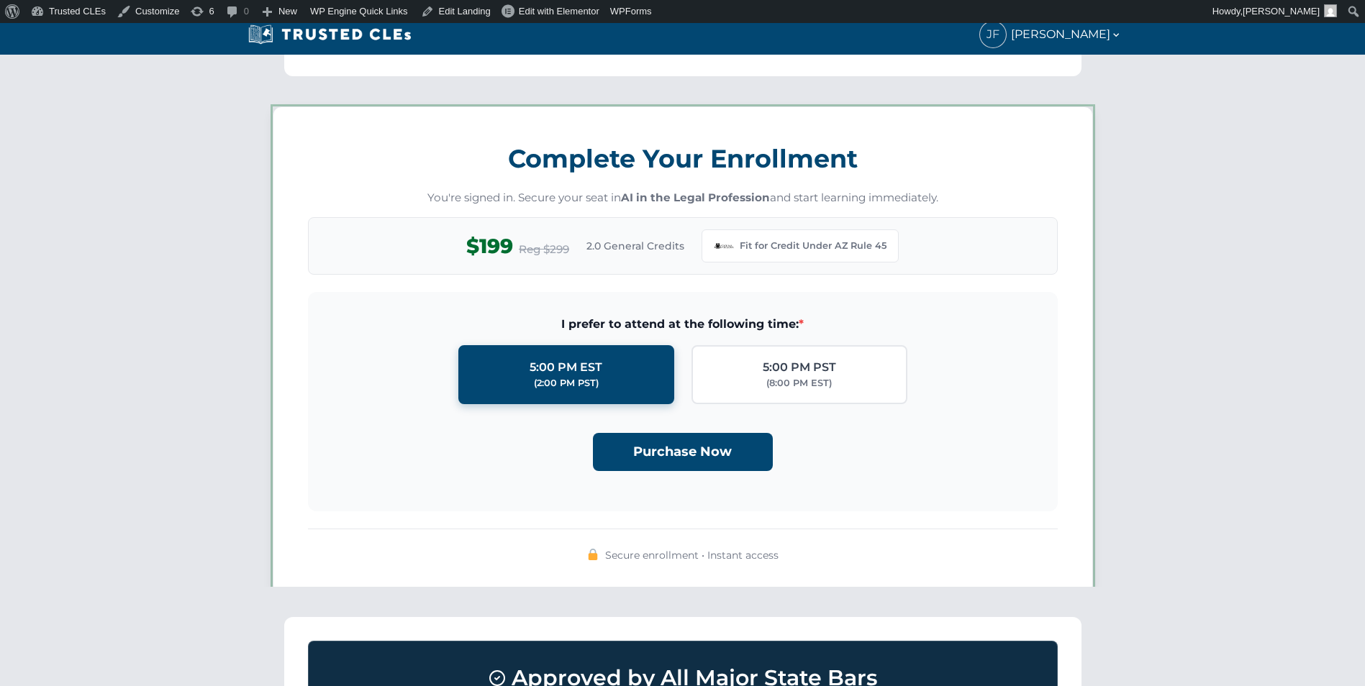
scroll to position [1242, 0]
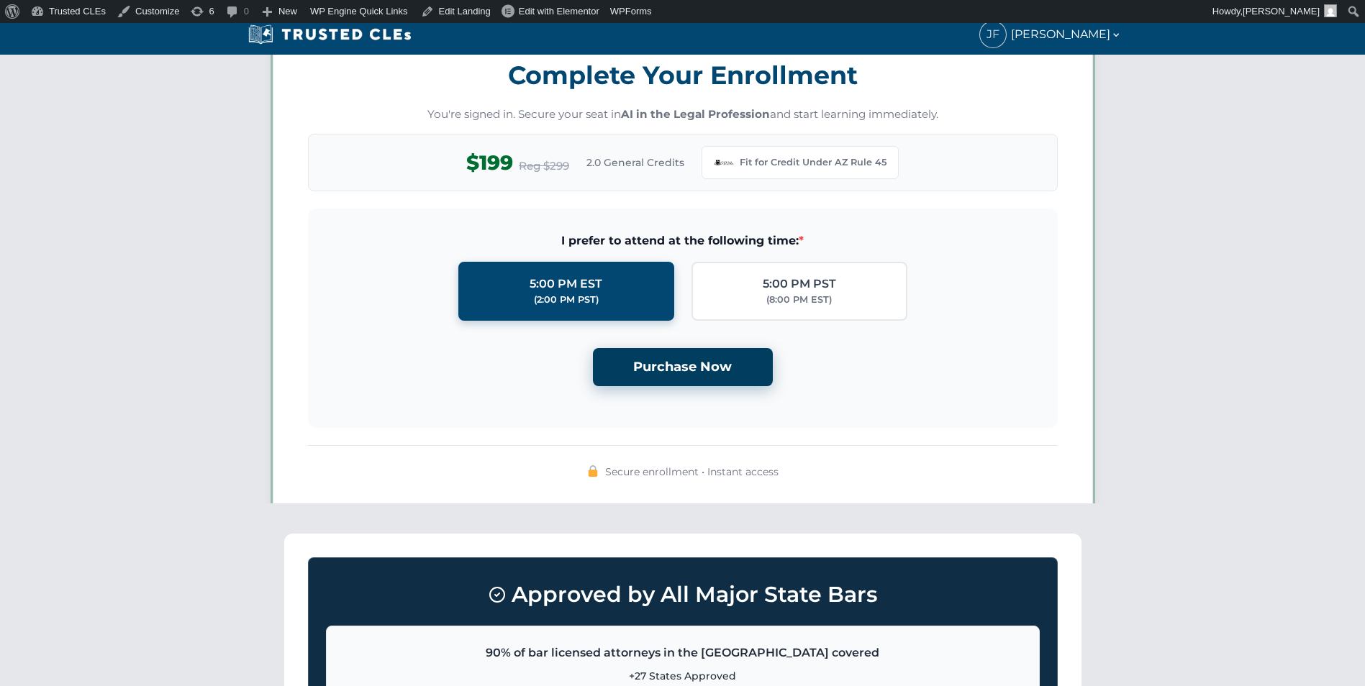
click at [667, 354] on button "Purchase Now" at bounding box center [683, 367] width 180 height 38
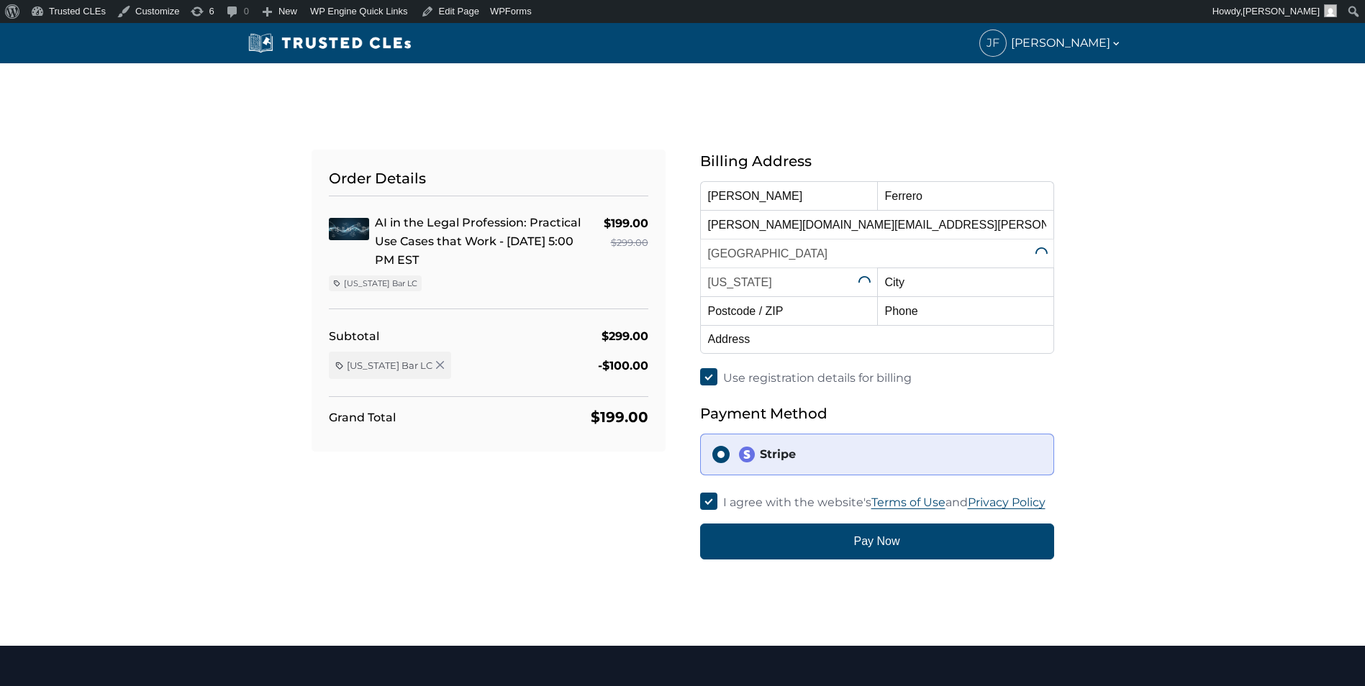
select select "[US_STATE]"
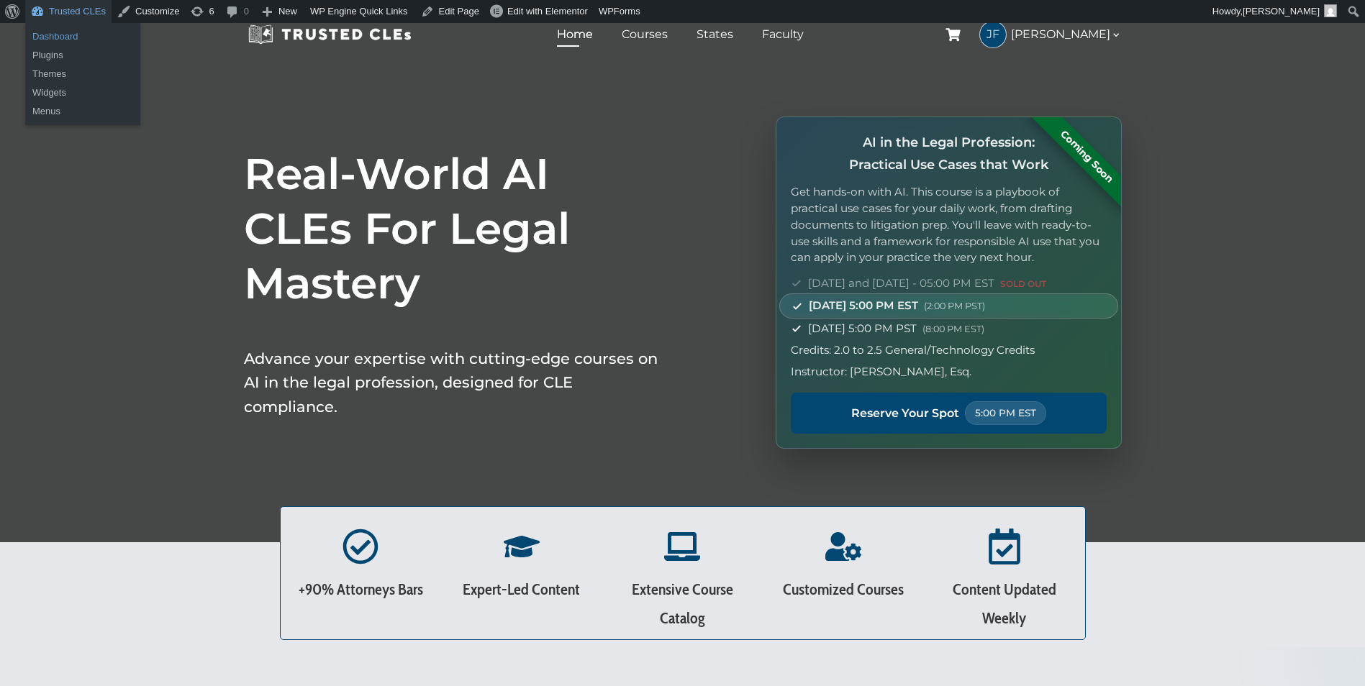
click at [72, 32] on link "Dashboard" at bounding box center [82, 36] width 115 height 19
